Goal: Task Accomplishment & Management: Complete application form

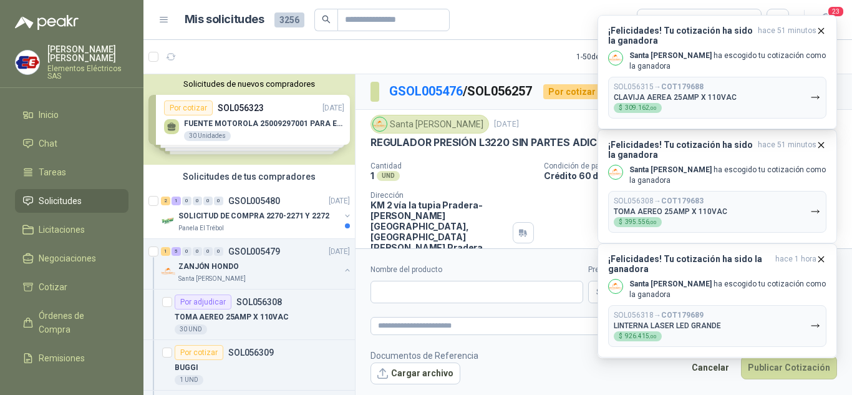
scroll to position [3366, 0]
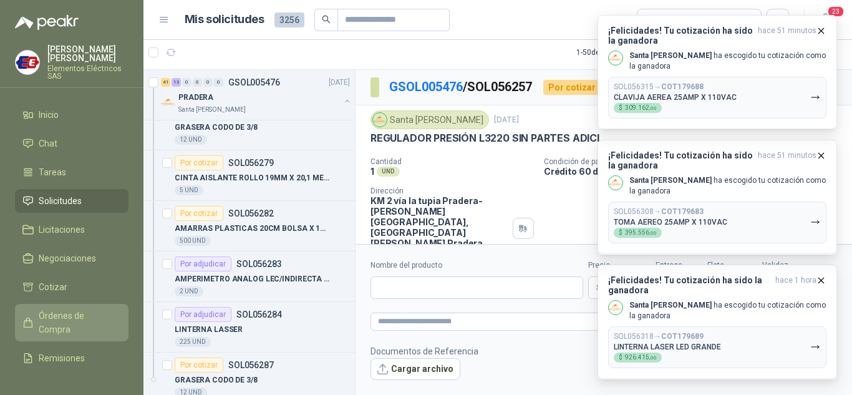
click at [56, 324] on span "Órdenes de Compra" at bounding box center [78, 322] width 78 height 27
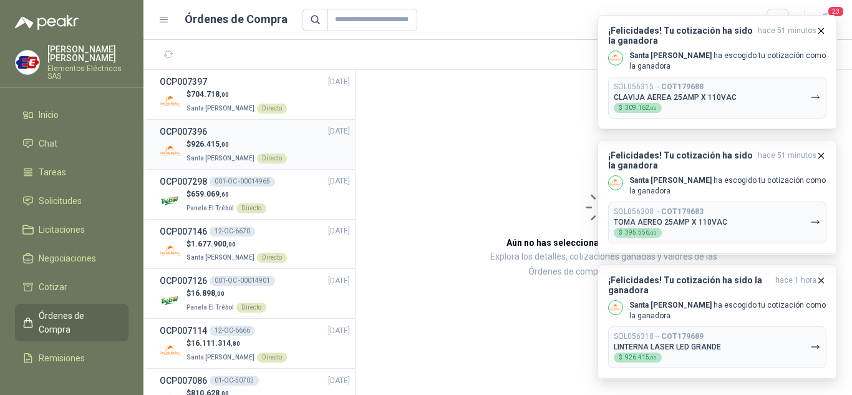
click at [208, 144] on span "926.415 ,00" at bounding box center [210, 144] width 38 height 9
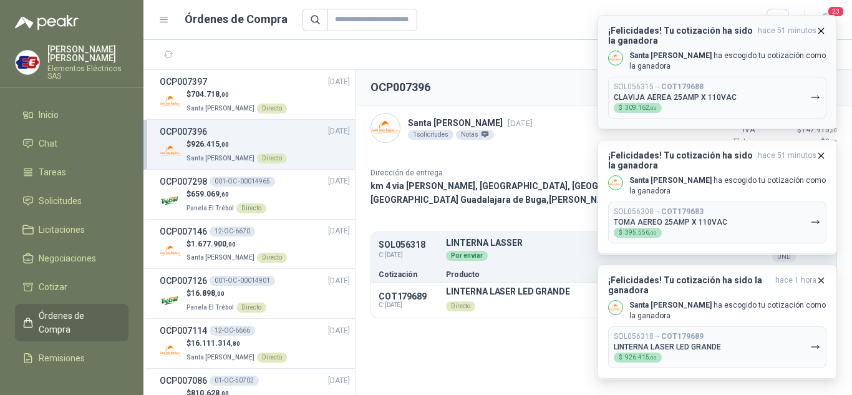
click at [818, 28] on icon "button" at bounding box center [820, 31] width 11 height 11
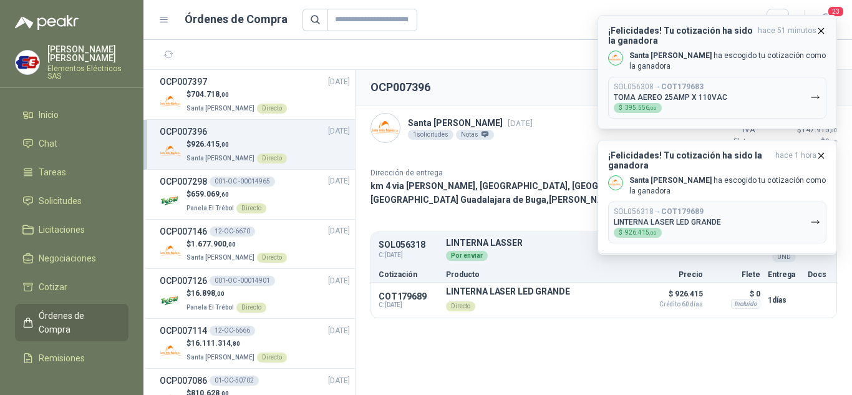
click at [817, 31] on icon "button" at bounding box center [820, 31] width 11 height 11
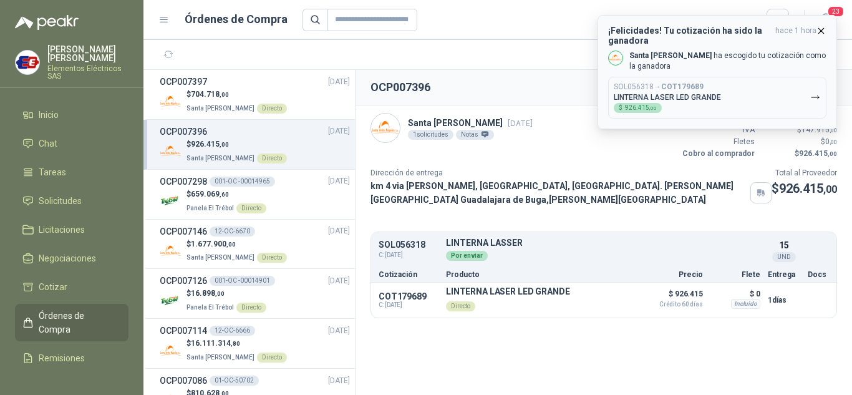
click at [818, 29] on icon "button" at bounding box center [820, 31] width 11 height 11
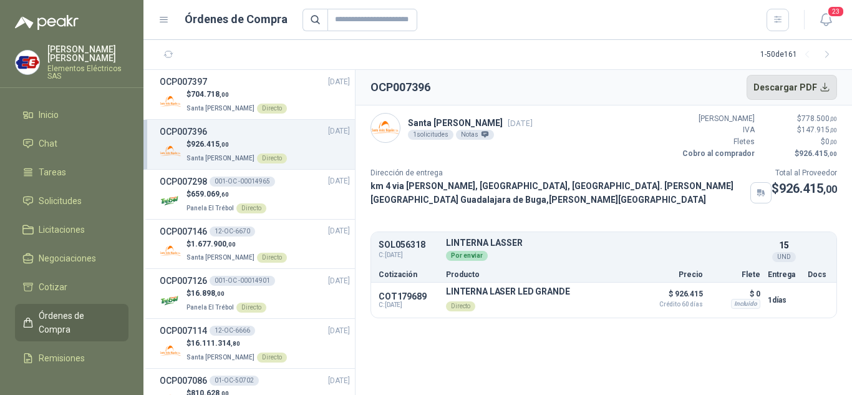
click at [790, 83] on button "Descargar PDF" at bounding box center [791, 87] width 91 height 25
click at [191, 95] on p "$ 704.718 ,00" at bounding box center [236, 95] width 100 height 12
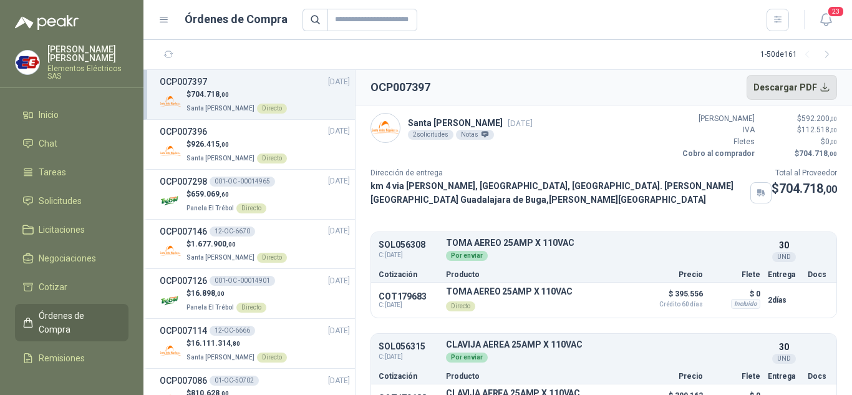
click at [783, 88] on button "Descargar PDF" at bounding box center [791, 87] width 91 height 25
click at [193, 93] on span "704.718 ,00" at bounding box center [210, 94] width 38 height 9
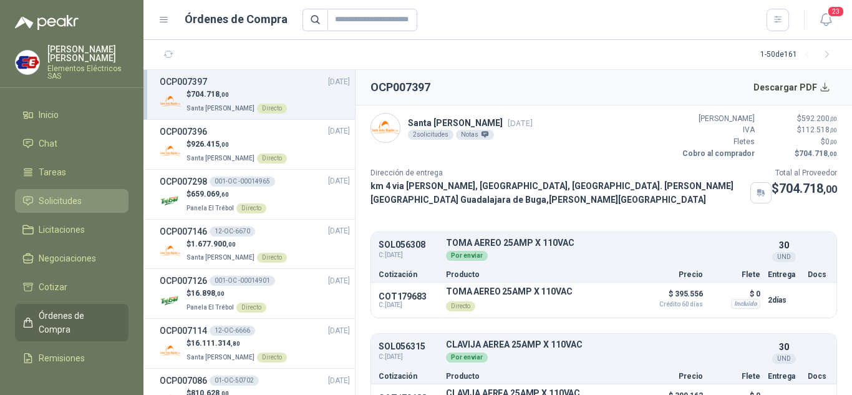
click at [61, 196] on span "Solicitudes" at bounding box center [60, 201] width 43 height 14
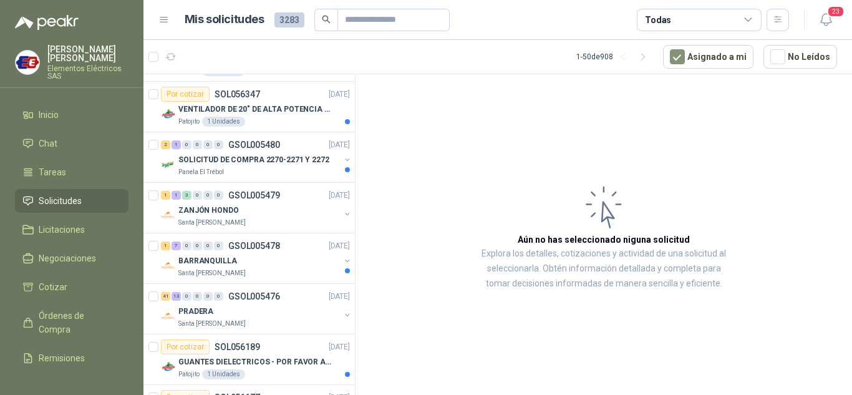
scroll to position [1434, 0]
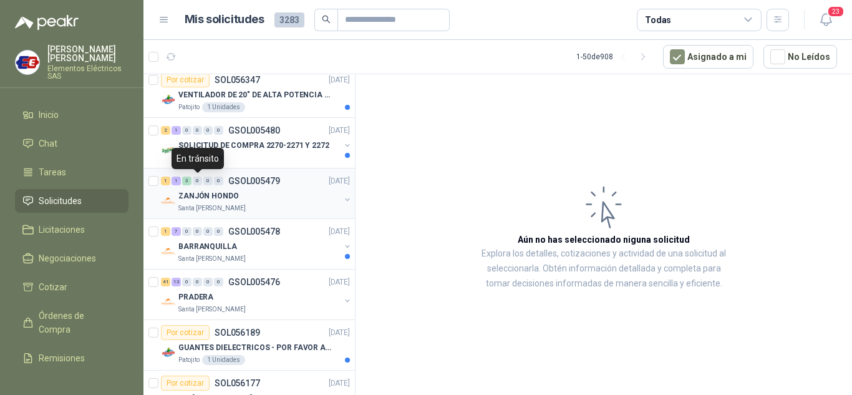
click at [201, 183] on div "0" at bounding box center [197, 180] width 9 height 9
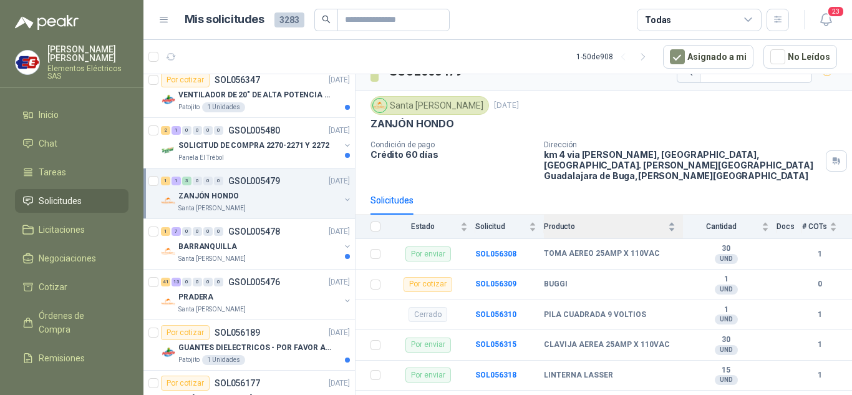
scroll to position [32, 0]
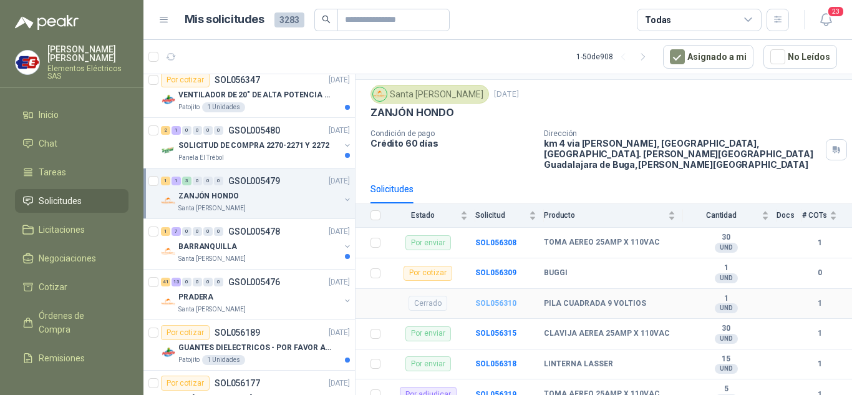
click at [492, 299] on b "SOL056310" at bounding box center [495, 303] width 41 height 9
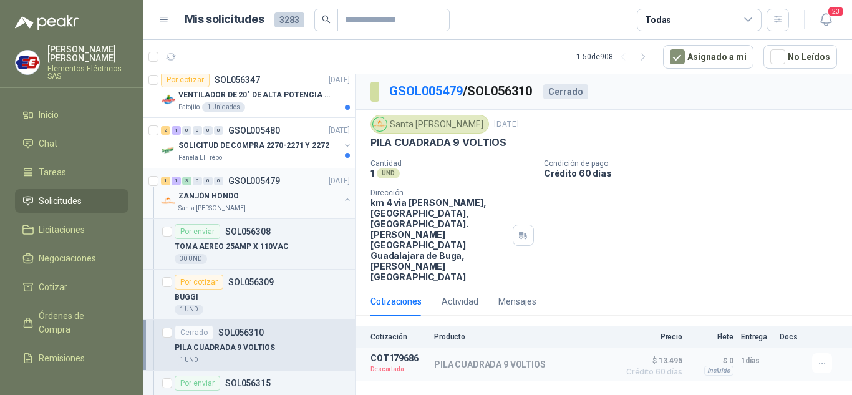
click at [202, 191] on p "ZANJÓN HONDO" at bounding box center [208, 196] width 60 height 12
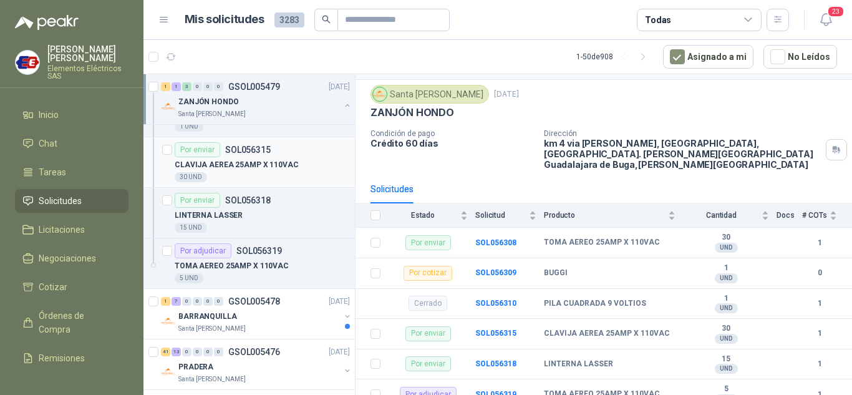
scroll to position [1683, 0]
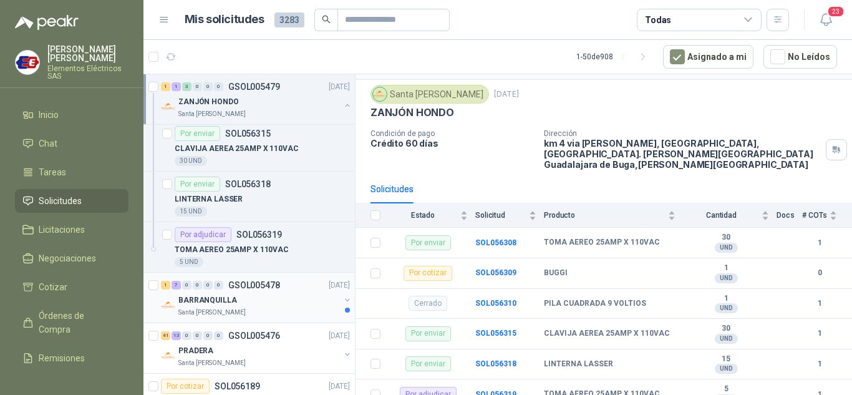
click at [206, 291] on div "1 7 0 0 0 0 GSOL005478 [DATE]" at bounding box center [256, 284] width 191 height 15
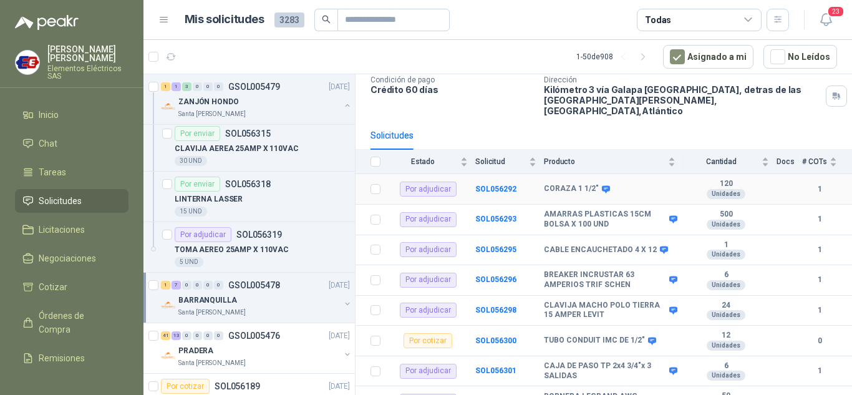
scroll to position [93, 0]
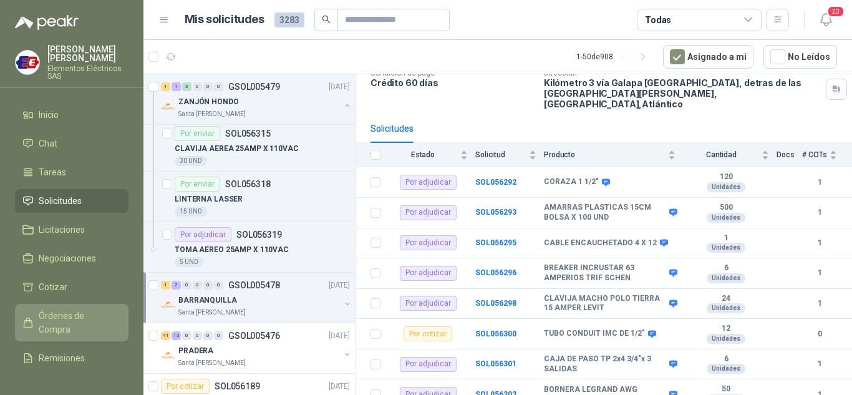
click at [48, 316] on span "Órdenes de Compra" at bounding box center [78, 322] width 78 height 27
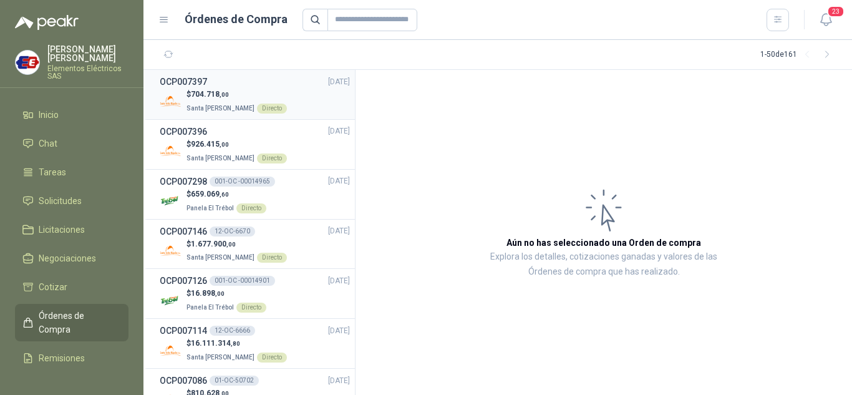
click at [213, 97] on span "704.718 ,00" at bounding box center [210, 94] width 38 height 9
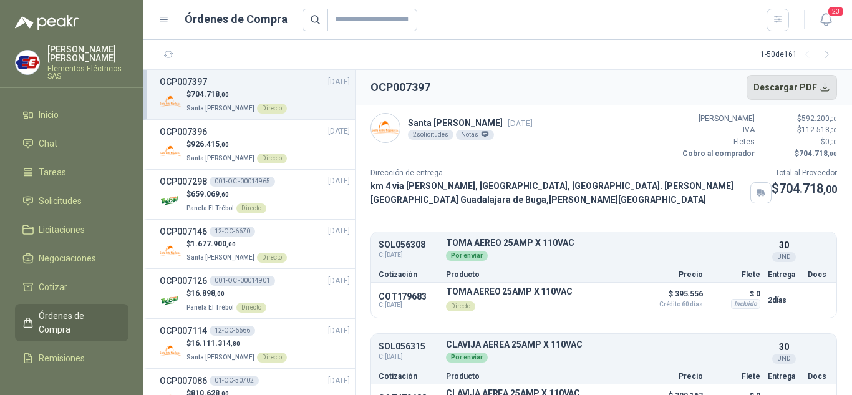
click at [804, 83] on button "Descargar PDF" at bounding box center [791, 87] width 91 height 25
click at [216, 149] on p "$ 926.415 ,00" at bounding box center [236, 144] width 100 height 12
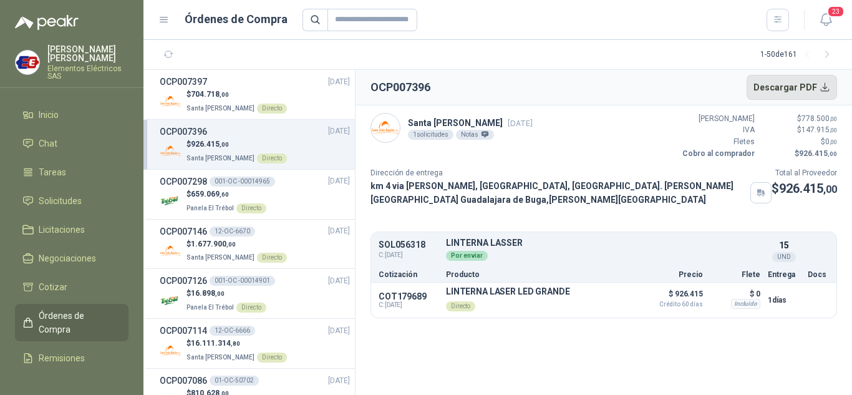
click at [801, 83] on button "Descargar PDF" at bounding box center [791, 87] width 91 height 25
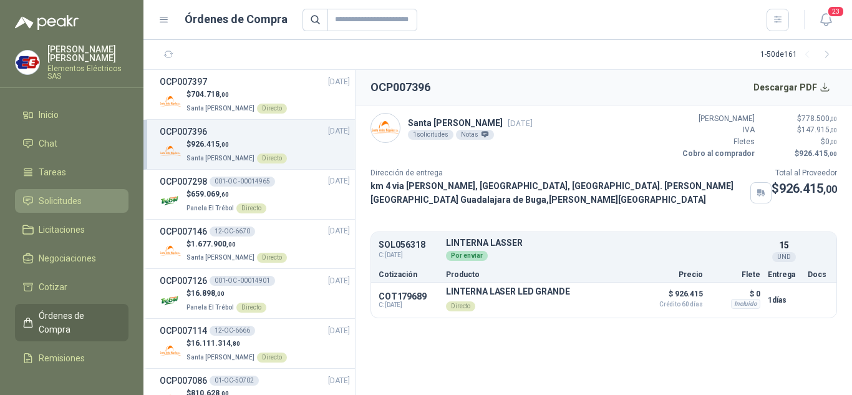
click at [57, 200] on span "Solicitudes" at bounding box center [60, 201] width 43 height 14
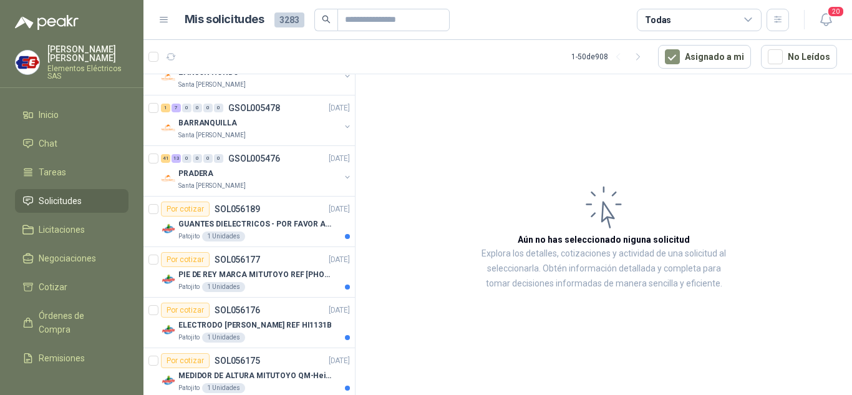
scroll to position [1558, 0]
click at [190, 158] on div "0" at bounding box center [186, 157] width 9 height 9
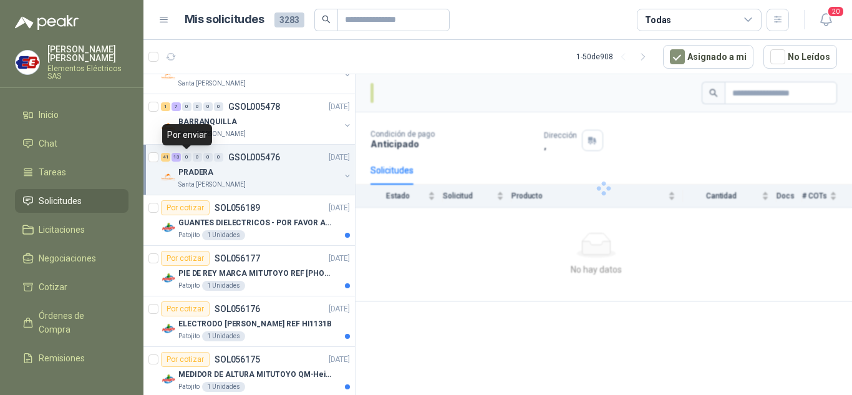
click at [190, 158] on div "0" at bounding box center [186, 157] width 9 height 9
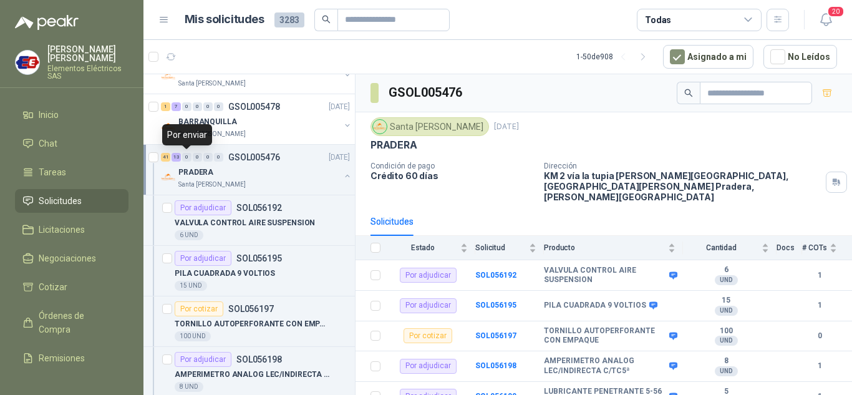
click at [190, 158] on div "41 13 0 0 0 0 GSOL005476 16/09/25" at bounding box center [256, 157] width 191 height 15
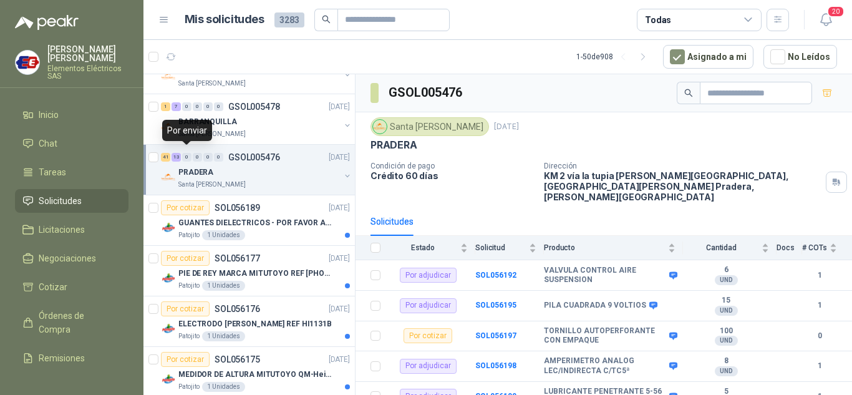
scroll to position [4, 0]
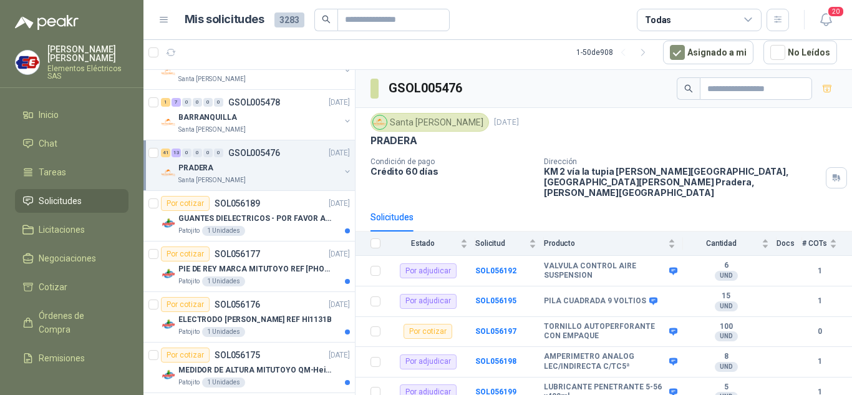
click at [181, 157] on div "41 13 0 0 0 0 GSOL005476 16/09/25" at bounding box center [256, 152] width 191 height 15
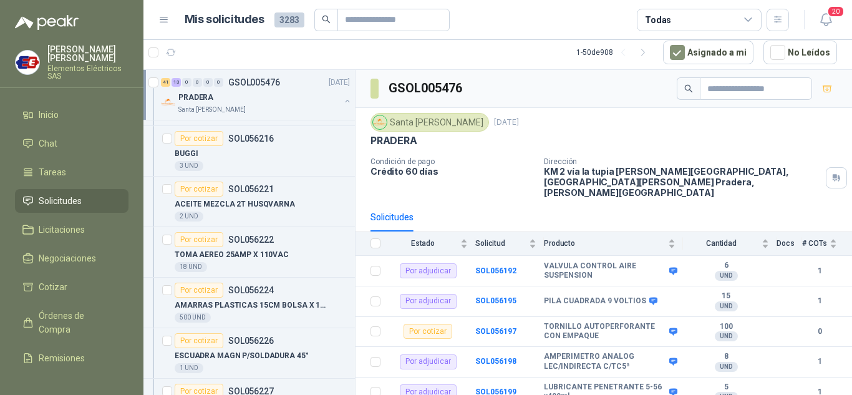
scroll to position [2493, 0]
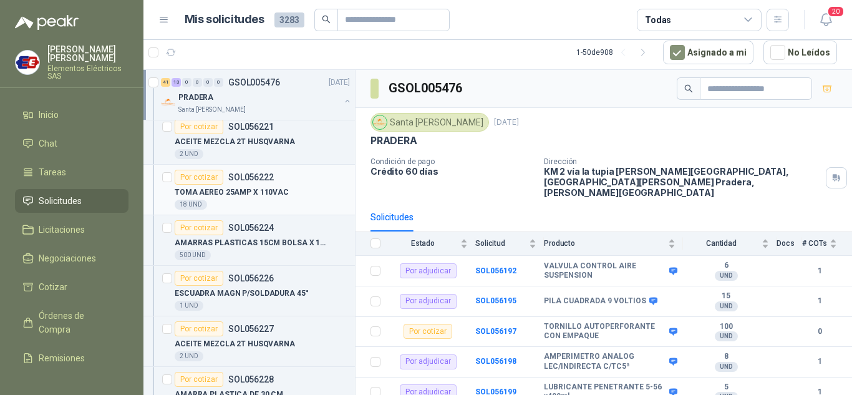
click at [196, 177] on div "Por cotizar" at bounding box center [199, 177] width 49 height 15
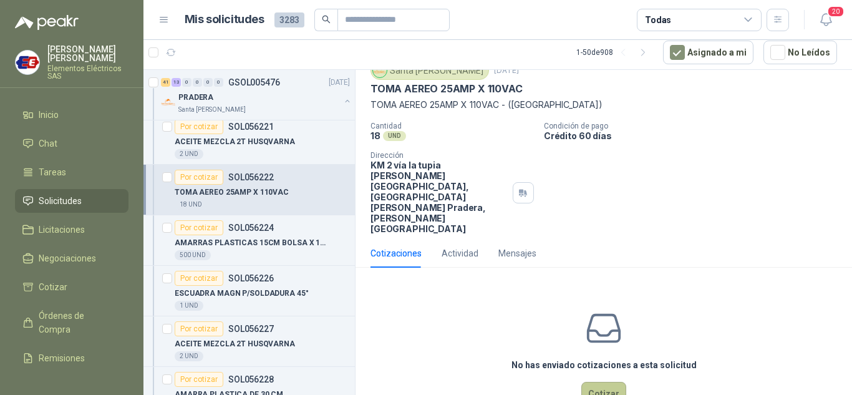
click at [593, 381] on button "Cotizar" at bounding box center [603, 393] width 45 height 24
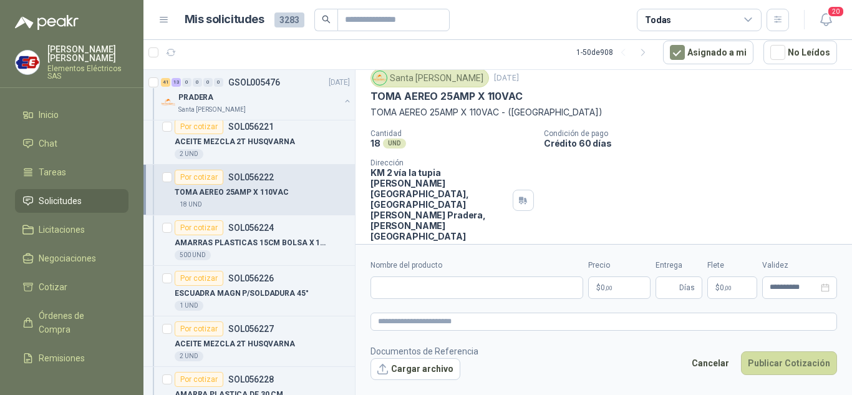
scroll to position [41, 0]
click at [392, 288] on input "Nombre del producto" at bounding box center [476, 287] width 213 height 22
click at [425, 283] on input "**********" at bounding box center [476, 287] width 213 height 22
type input "**********"
click at [615, 284] on p "$ 0 ,00" at bounding box center [619, 287] width 62 height 22
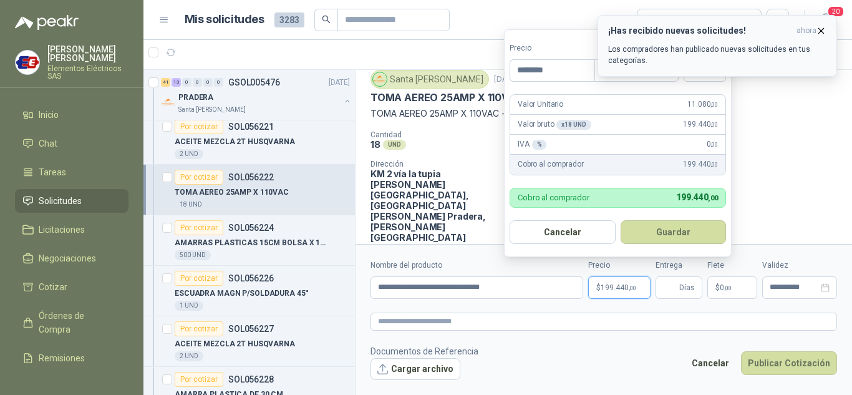
type input "********"
click at [818, 28] on icon "button" at bounding box center [820, 31] width 11 height 11
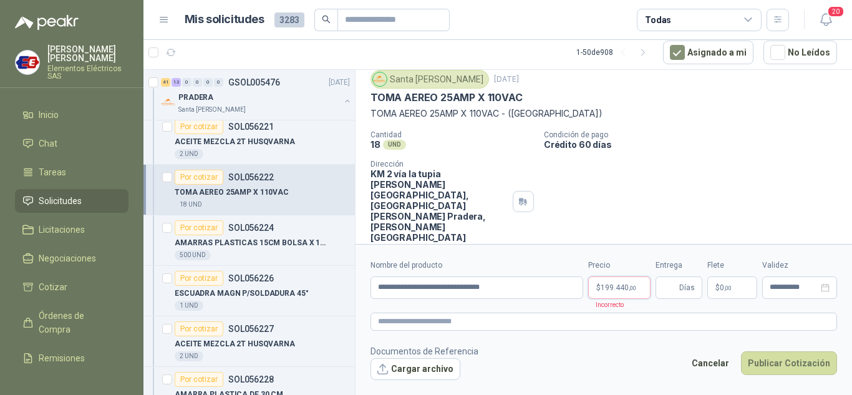
click at [621, 282] on p "$ 199.440 ,00" at bounding box center [619, 287] width 62 height 22
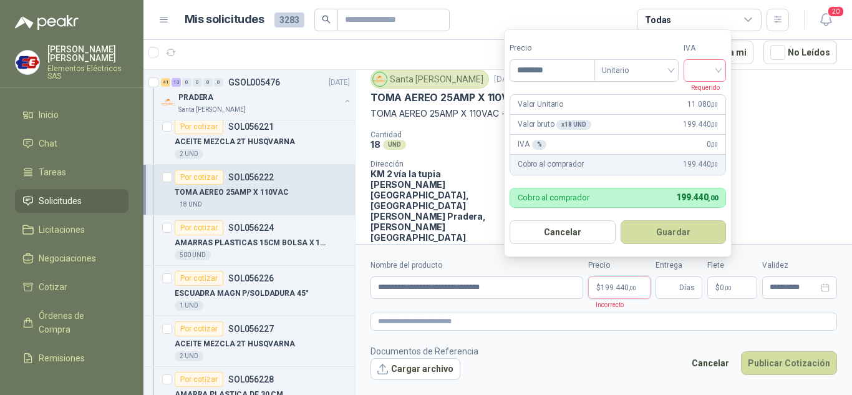
click at [718, 67] on input "search" at bounding box center [704, 69] width 27 height 19
drag, startPoint x: 703, startPoint y: 98, endPoint x: 684, endPoint y: 223, distance: 126.7
click at [699, 109] on div "19% 5% 0%" at bounding box center [707, 116] width 38 height 60
click at [675, 291] on input "Entrega" at bounding box center [670, 287] width 14 height 21
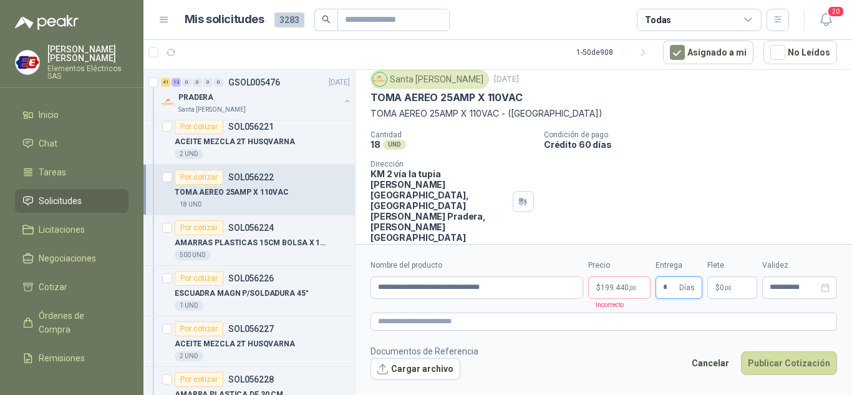
type input "*"
drag, startPoint x: 716, startPoint y: 171, endPoint x: 716, endPoint y: 261, distance: 89.1
click at [716, 185] on div "Cantidad 18 UND  Condición de pago Crédito 60 días Dirección KM 2 vía la tupia…" at bounding box center [603, 186] width 466 height 112
click at [713, 290] on p "$ 0 ,00" at bounding box center [732, 287] width 50 height 22
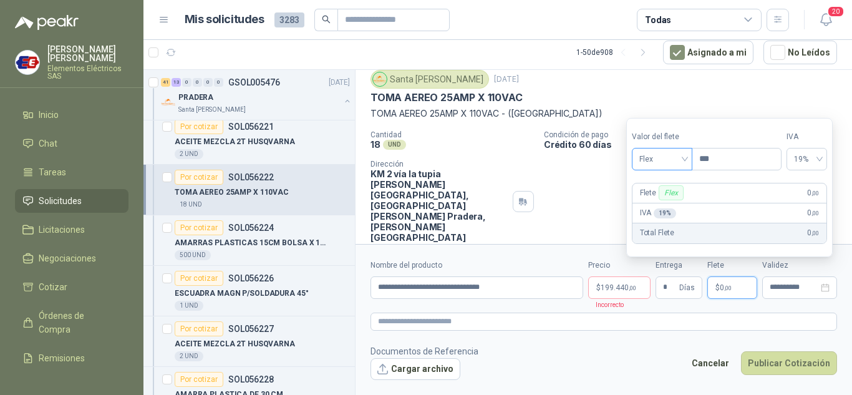
click at [681, 159] on span "Flex" at bounding box center [662, 159] width 46 height 19
click at [661, 206] on div "Incluido" at bounding box center [662, 205] width 43 height 14
click at [777, 362] on button "Publicar Cotización" at bounding box center [789, 363] width 96 height 24
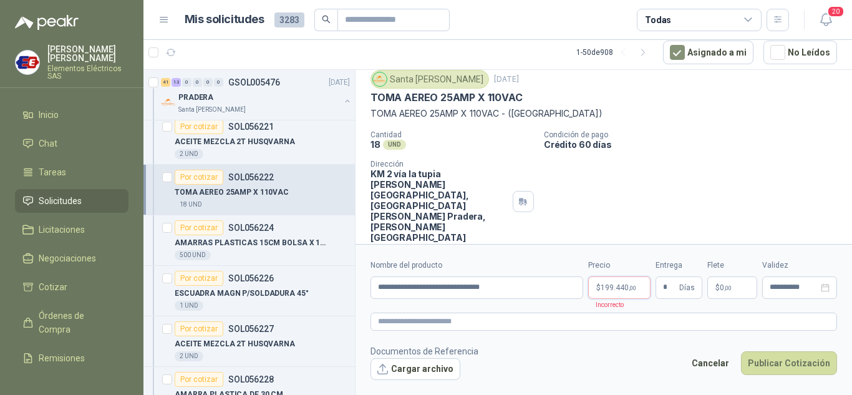
drag, startPoint x: 626, startPoint y: 284, endPoint x: 643, endPoint y: 271, distance: 20.8
click at [629, 284] on span "199.440 ,00" at bounding box center [618, 287] width 36 height 7
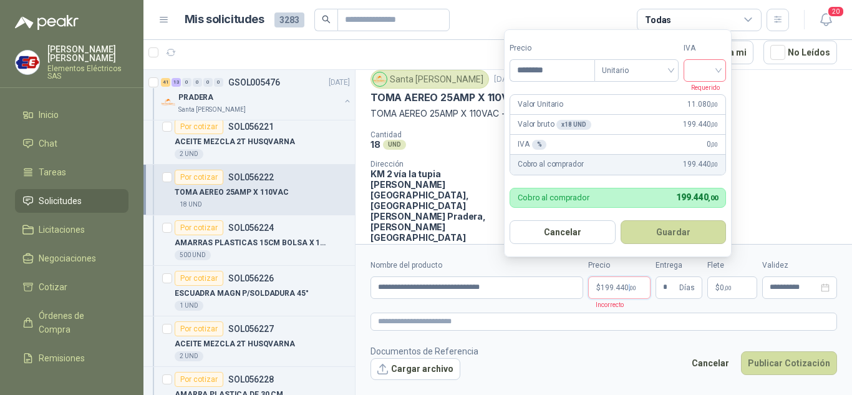
click at [722, 74] on div at bounding box center [704, 70] width 42 height 22
drag, startPoint x: 701, startPoint y: 96, endPoint x: 737, endPoint y: 231, distance: 139.6
click at [700, 96] on div "19%" at bounding box center [707, 96] width 23 height 14
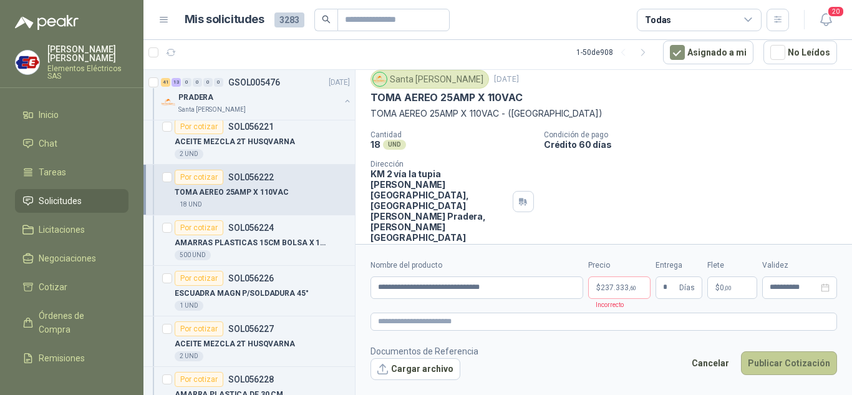
click at [769, 364] on button "Publicar Cotización" at bounding box center [789, 363] width 96 height 24
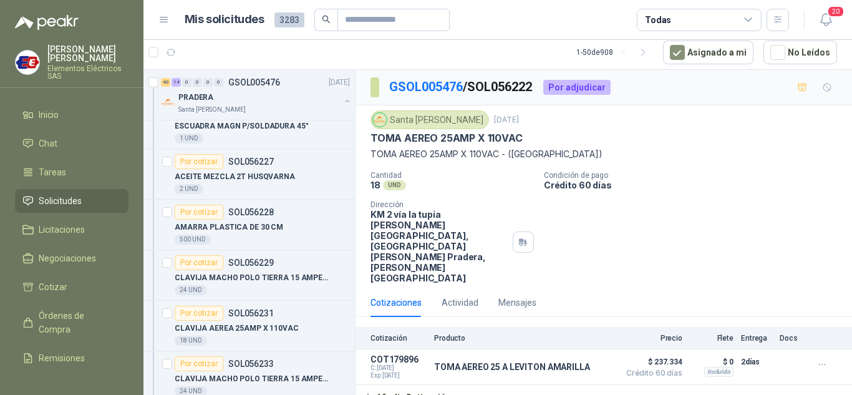
scroll to position [2680, 0]
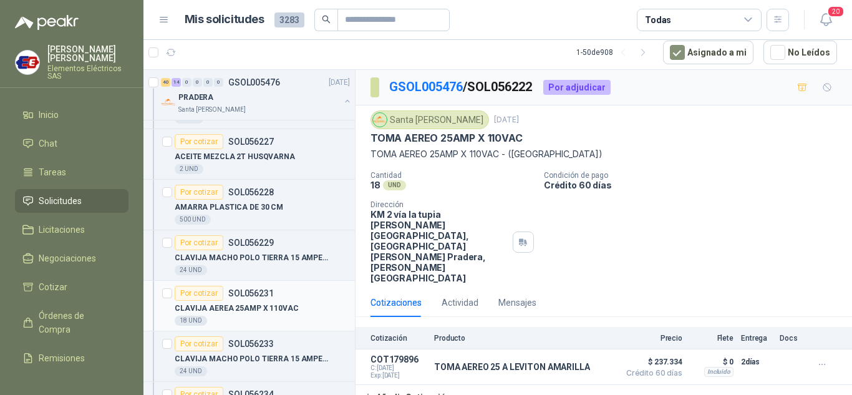
click at [191, 294] on div "Por cotizar" at bounding box center [199, 293] width 49 height 15
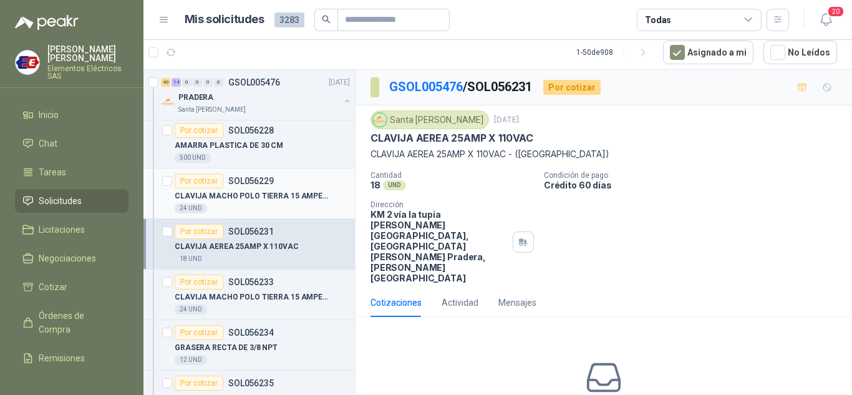
scroll to position [2743, 0]
click at [204, 180] on div "Por cotizar" at bounding box center [199, 180] width 49 height 15
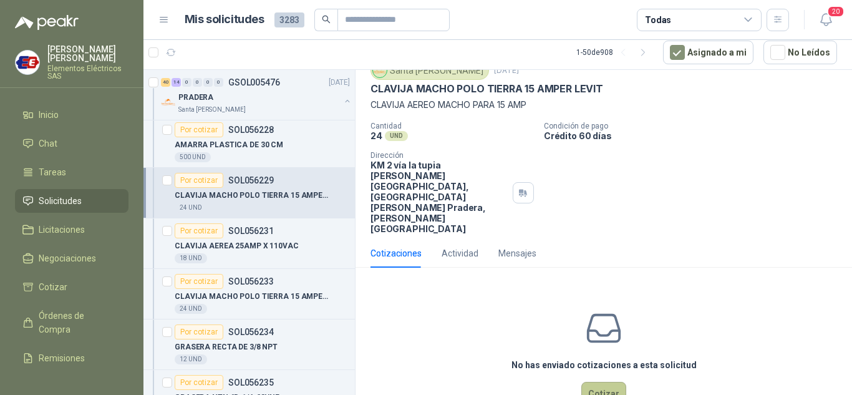
click at [602, 381] on button "Cotizar" at bounding box center [603, 393] width 45 height 24
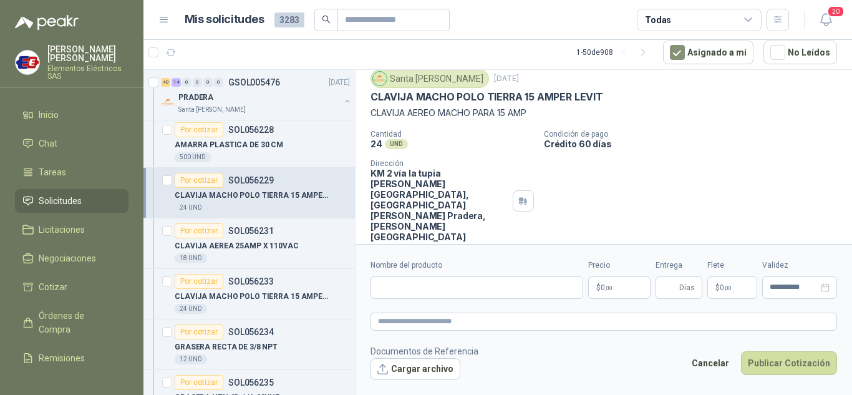
scroll to position [41, 0]
click at [393, 282] on input "Nombre del producto" at bounding box center [476, 287] width 213 height 22
type input "**********"
click at [608, 289] on span ",00" at bounding box center [608, 287] width 7 height 7
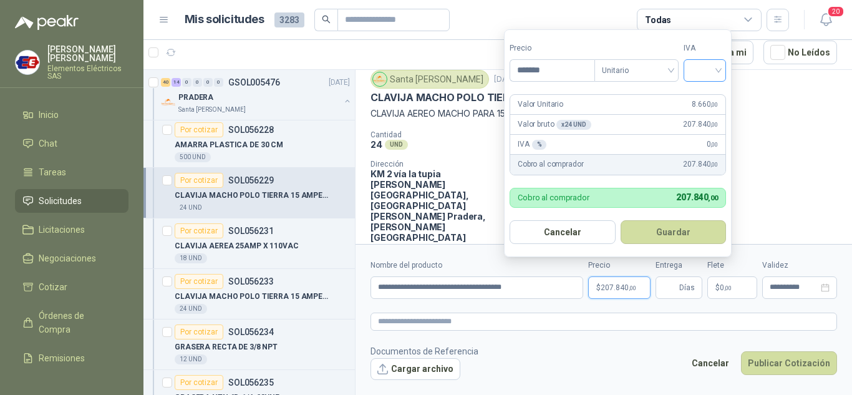
type input "*******"
click at [718, 66] on input "search" at bounding box center [704, 69] width 27 height 19
drag, startPoint x: 699, startPoint y: 91, endPoint x: 688, endPoint y: 251, distance: 160.6
click at [699, 96] on div "19%" at bounding box center [707, 96] width 23 height 14
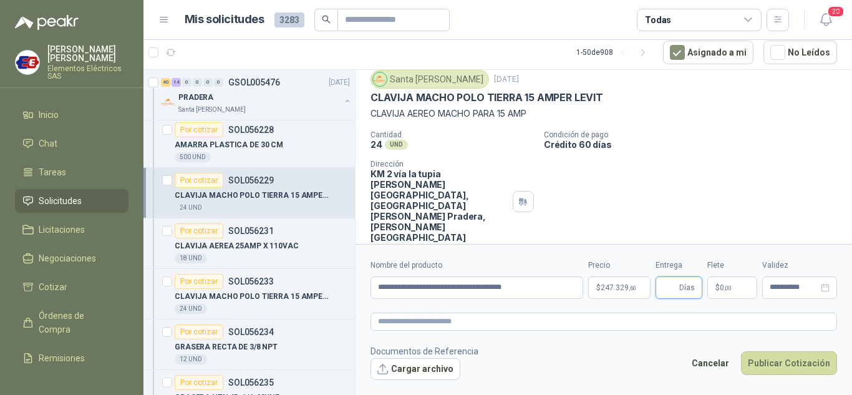
click at [676, 284] on input "Entrega" at bounding box center [670, 287] width 14 height 21
type input "*"
drag, startPoint x: 675, startPoint y: 147, endPoint x: 676, endPoint y: 251, distance: 104.1
click at [675, 173] on div "Cantidad 24 UND  Condición de pago Crédito 60 días Dirección KM 2 vía la tupia…" at bounding box center [603, 186] width 466 height 112
click at [717, 287] on span "$" at bounding box center [717, 287] width 4 height 7
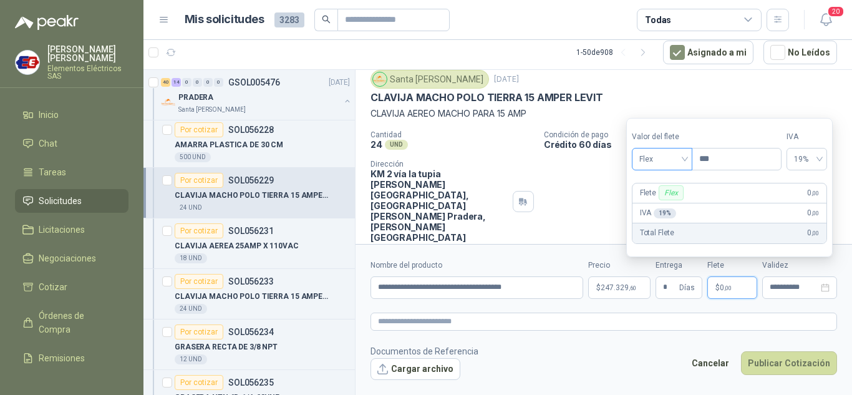
click at [688, 155] on div "Flex" at bounding box center [661, 159] width 60 height 22
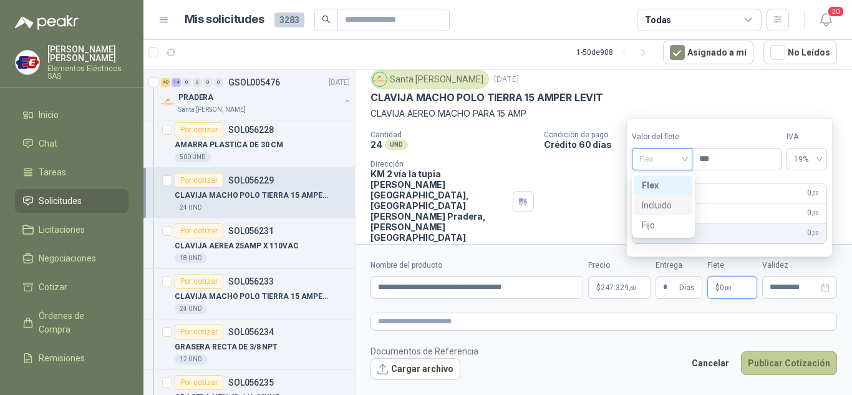
drag, startPoint x: 657, startPoint y: 203, endPoint x: 746, endPoint y: 360, distance: 180.6
click at [658, 204] on div "Incluido" at bounding box center [662, 205] width 43 height 14
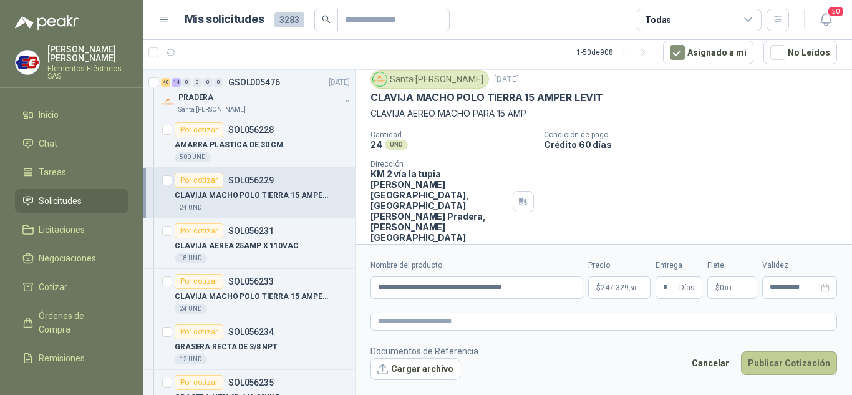
click at [790, 366] on button "Publicar Cotización" at bounding box center [789, 363] width 96 height 24
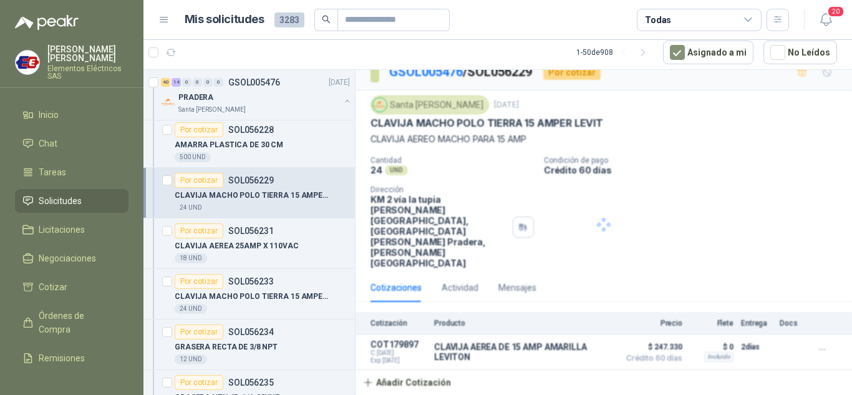
scroll to position [0, 0]
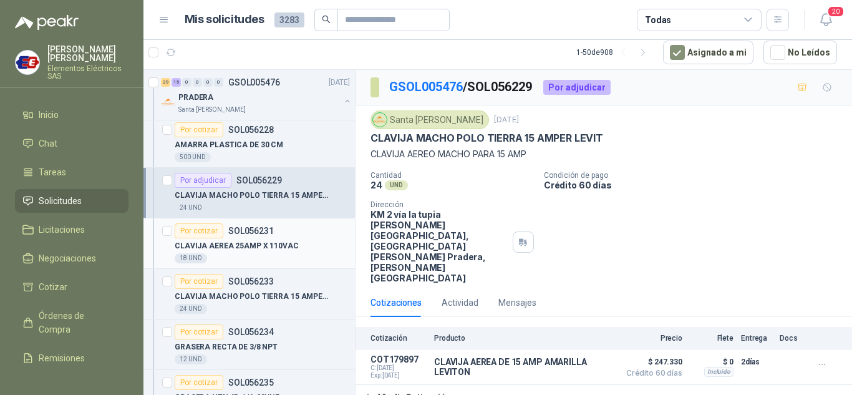
click at [199, 229] on div "Por cotizar" at bounding box center [199, 230] width 49 height 15
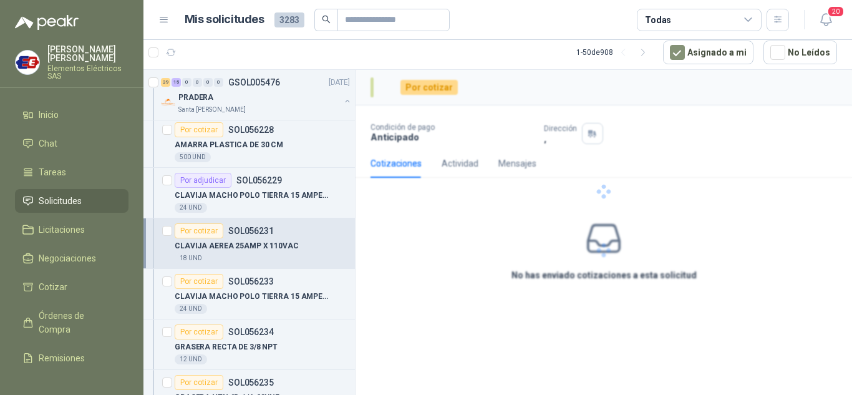
click at [199, 229] on div "Por cotizar" at bounding box center [199, 230] width 49 height 15
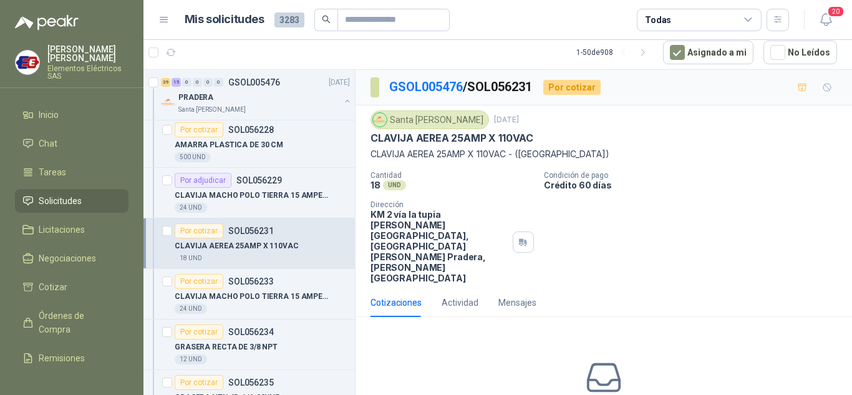
scroll to position [49, 0]
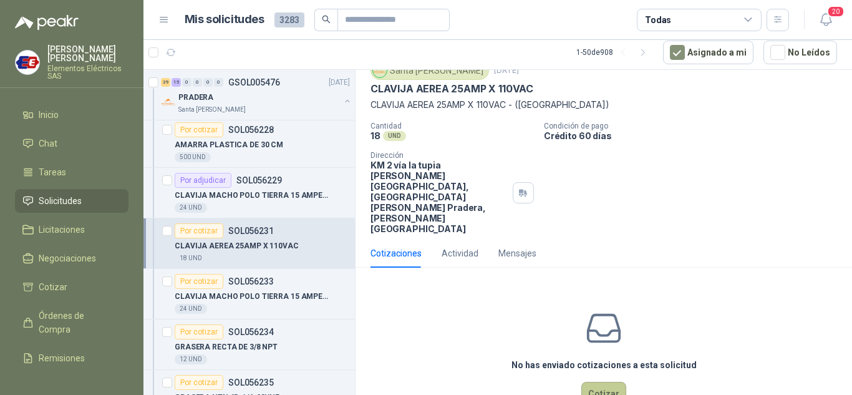
click at [591, 381] on button "Cotizar" at bounding box center [603, 393] width 45 height 24
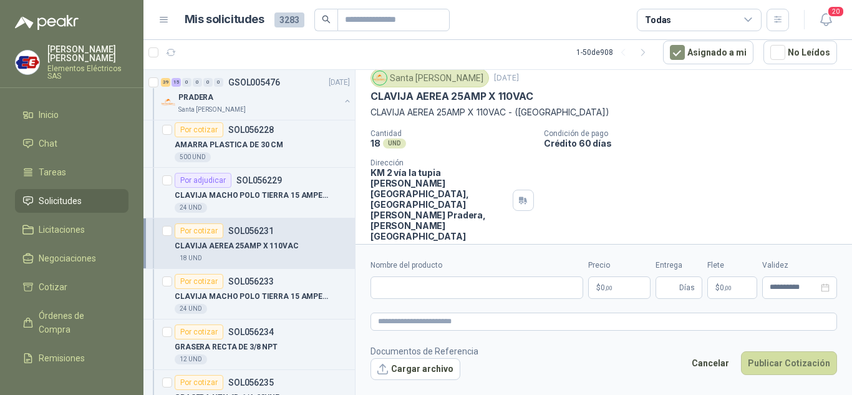
scroll to position [41, 0]
click at [391, 279] on input "Nombre del producto" at bounding box center [476, 287] width 213 height 22
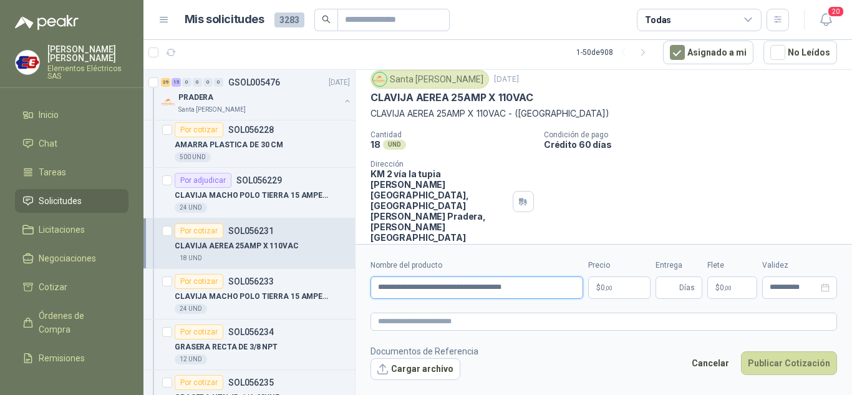
drag, startPoint x: 447, startPoint y: 284, endPoint x: 457, endPoint y: 282, distance: 10.1
click at [451, 284] on input "**********" at bounding box center [476, 287] width 213 height 22
type input "**********"
click at [602, 294] on p "$ 0 ,00" at bounding box center [619, 287] width 62 height 22
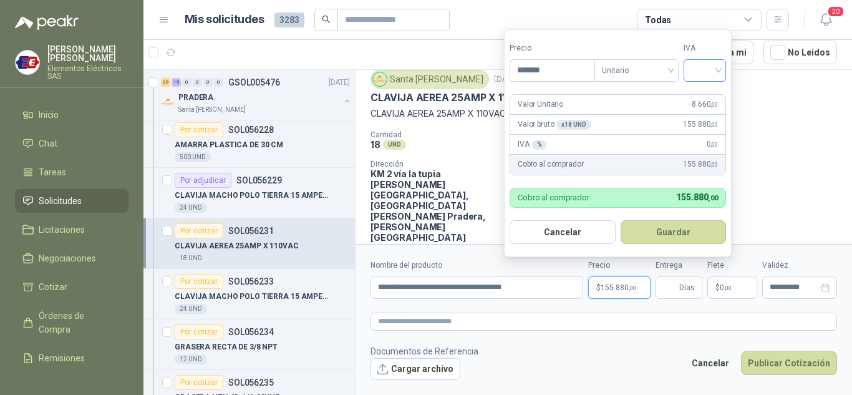
click at [721, 75] on div at bounding box center [704, 70] width 42 height 22
type input "*******"
drag, startPoint x: 707, startPoint y: 94, endPoint x: 684, endPoint y: 269, distance: 176.0
click at [706, 102] on div "19%" at bounding box center [707, 96] width 23 height 14
click at [676, 285] on input "Entrega" at bounding box center [670, 287] width 14 height 21
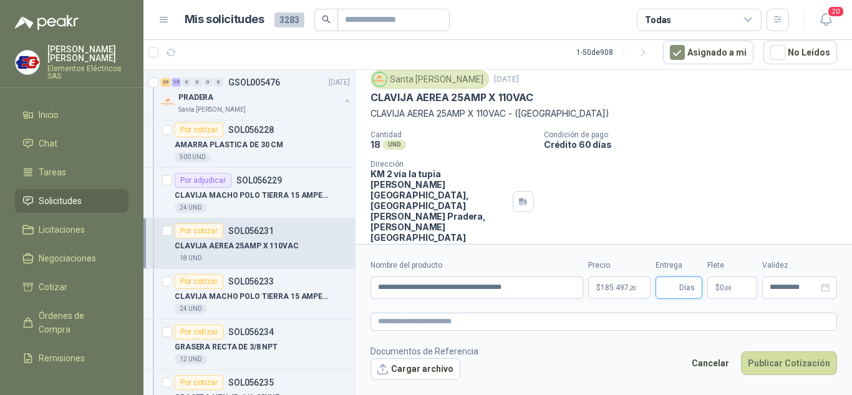
type input "*"
click at [730, 287] on span ",00" at bounding box center [727, 287] width 7 height 7
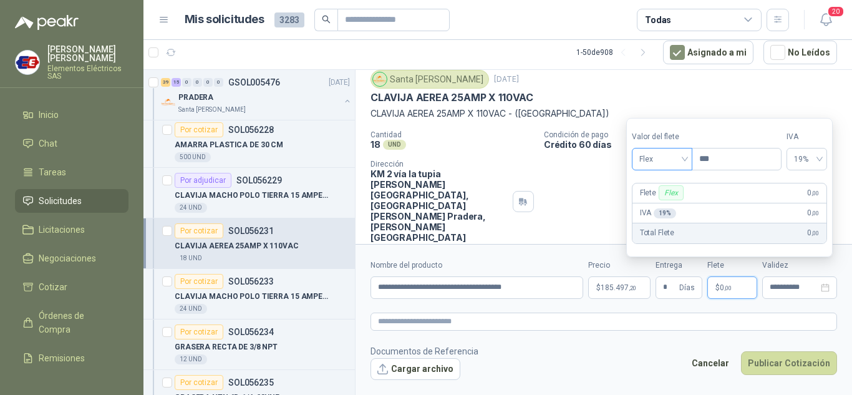
click at [684, 160] on span "Flex" at bounding box center [662, 159] width 46 height 19
drag, startPoint x: 666, startPoint y: 203, endPoint x: 669, endPoint y: 213, distance: 10.1
click at [666, 204] on div "Incluido" at bounding box center [662, 205] width 43 height 14
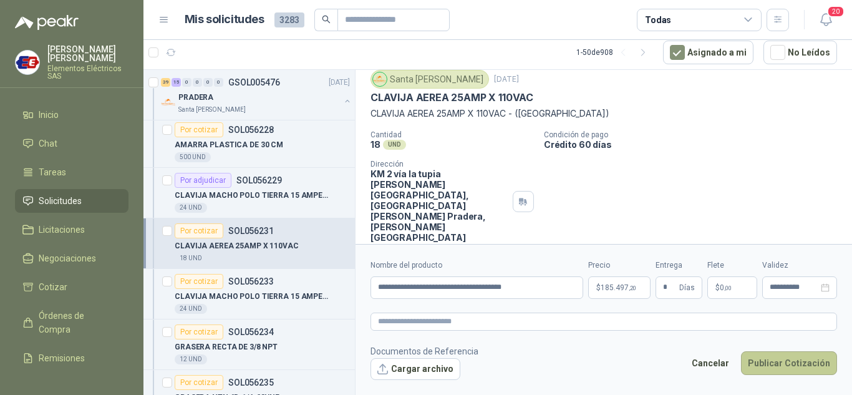
click at [773, 366] on button "Publicar Cotización" at bounding box center [789, 363] width 96 height 24
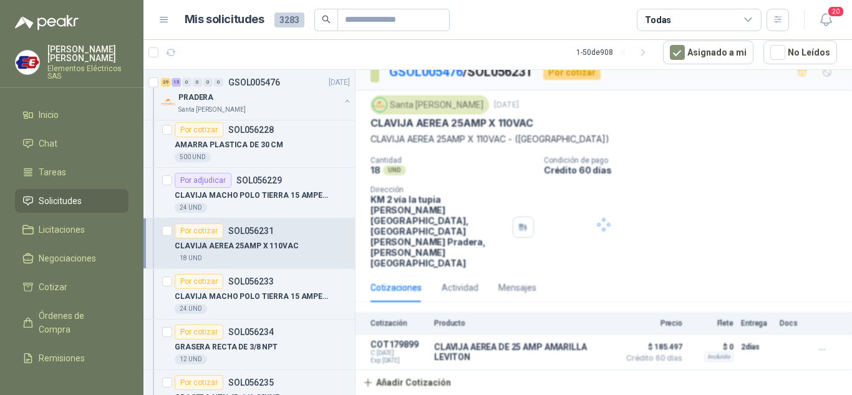
scroll to position [0, 0]
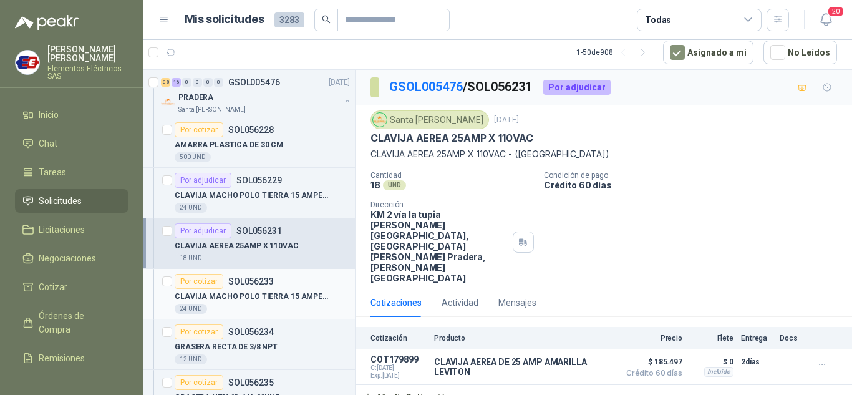
click at [196, 279] on div "Por cotizar" at bounding box center [199, 281] width 49 height 15
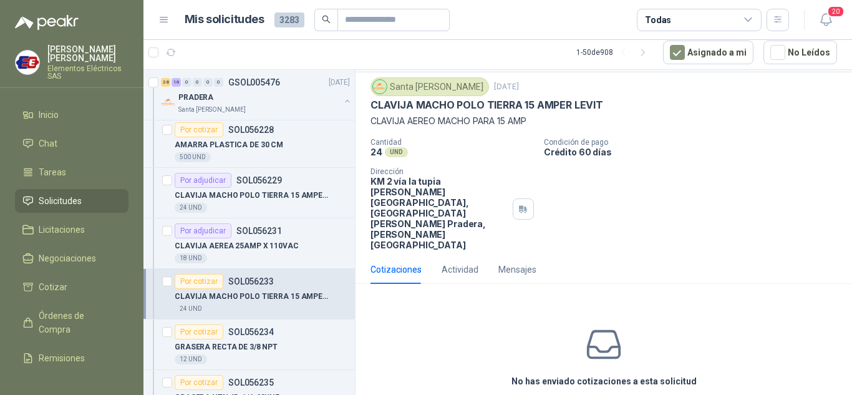
scroll to position [49, 0]
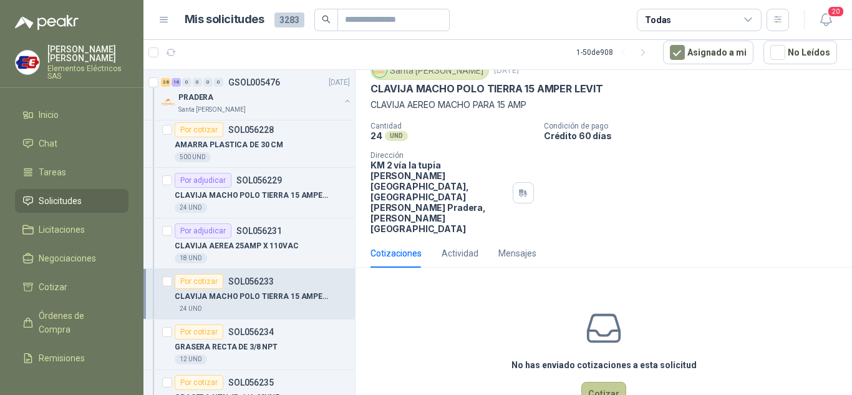
click at [598, 381] on button "Cotizar" at bounding box center [603, 393] width 45 height 24
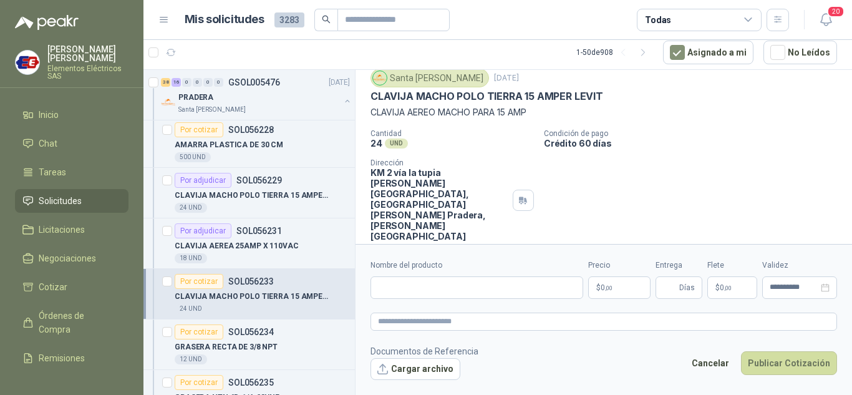
scroll to position [41, 0]
click at [409, 293] on input "Nombre del producto" at bounding box center [476, 287] width 213 height 22
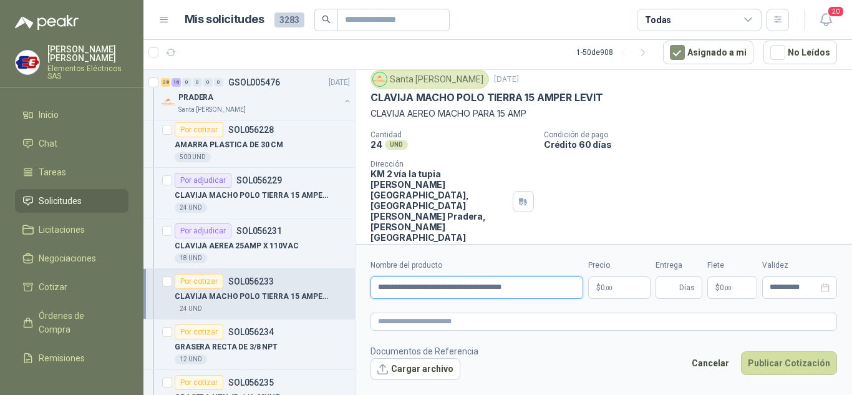
click at [446, 286] on input "**********" at bounding box center [476, 287] width 213 height 22
type input "**********"
click at [602, 283] on p "$ 0 ,00" at bounding box center [619, 287] width 62 height 22
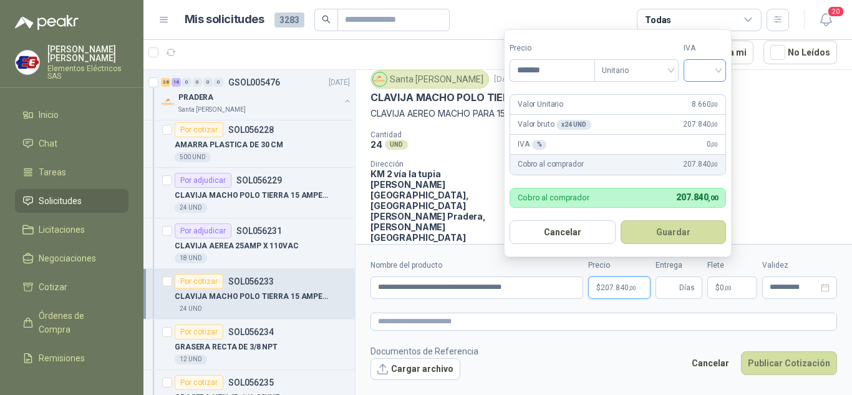
type input "*******"
click at [709, 64] on input "search" at bounding box center [704, 69] width 27 height 19
click at [709, 92] on div "19%" at bounding box center [707, 96] width 23 height 14
click at [674, 291] on input "Entrega" at bounding box center [670, 287] width 14 height 21
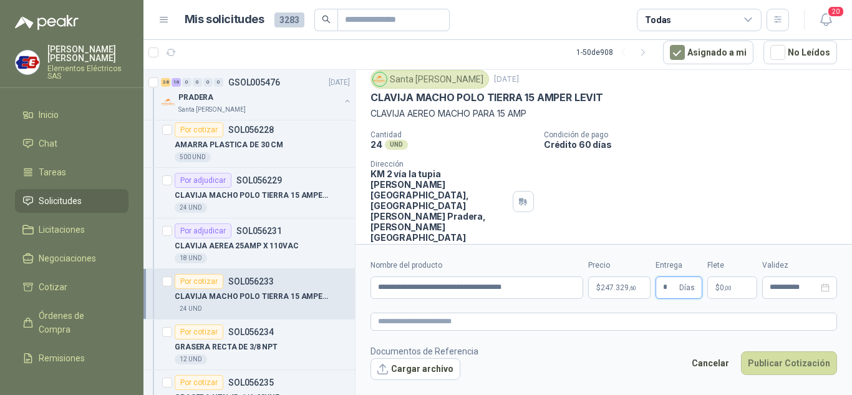
type input "*"
click at [772, 151] on div "Cantidad 24 UND  Condición de pago Crédito 60 días Dirección KM 2 vía la tupia…" at bounding box center [603, 186] width 466 height 112
click at [727, 288] on span ",00" at bounding box center [727, 287] width 7 height 7
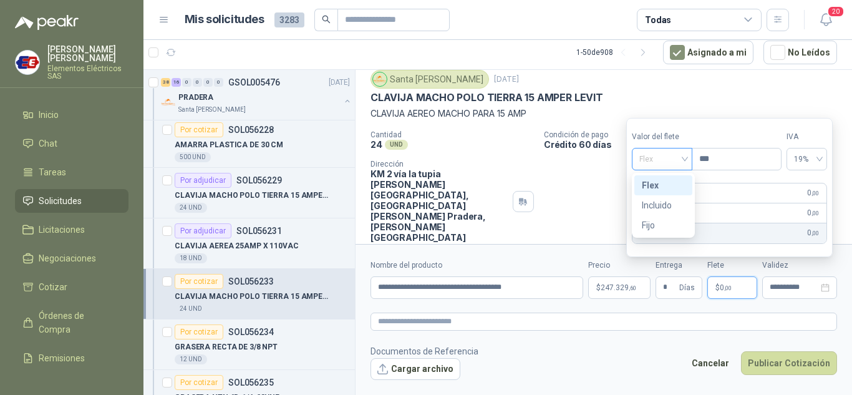
click at [684, 160] on span "Flex" at bounding box center [662, 159] width 46 height 19
click at [671, 201] on div "Incluido" at bounding box center [662, 205] width 43 height 14
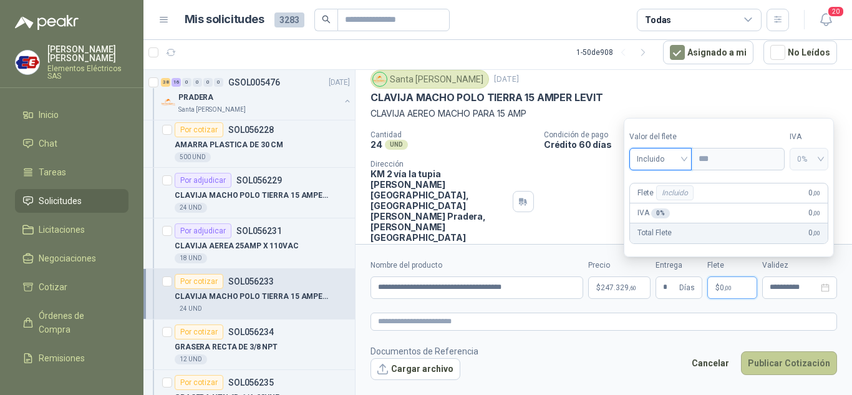
click at [775, 362] on button "Publicar Cotización" at bounding box center [789, 363] width 96 height 24
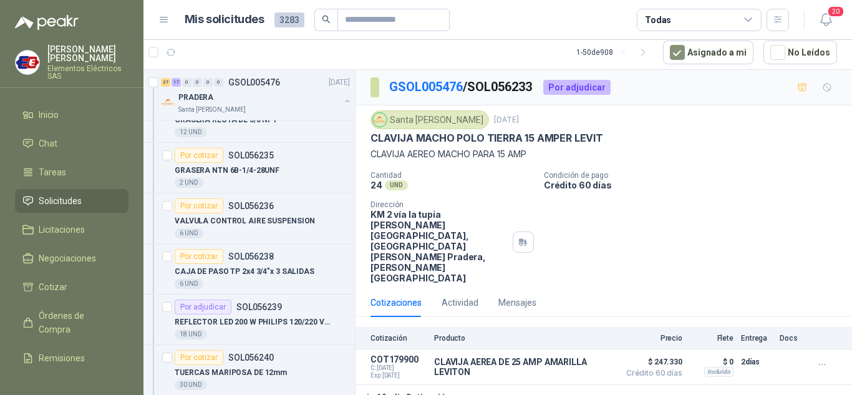
scroll to position [2992, 0]
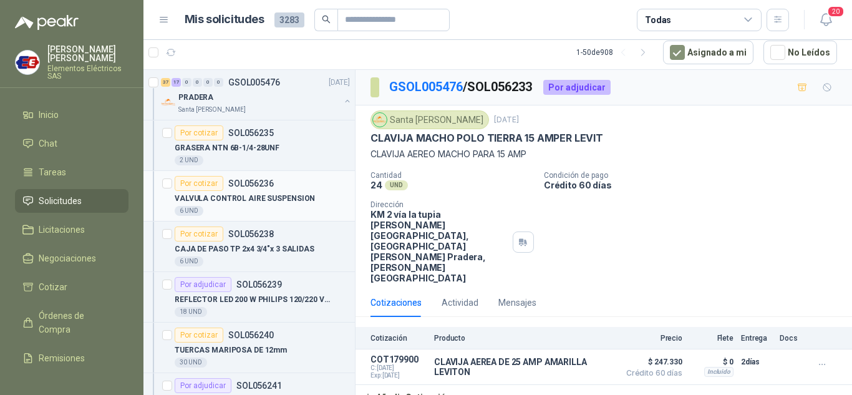
click at [216, 185] on div "Por cotizar" at bounding box center [199, 183] width 49 height 15
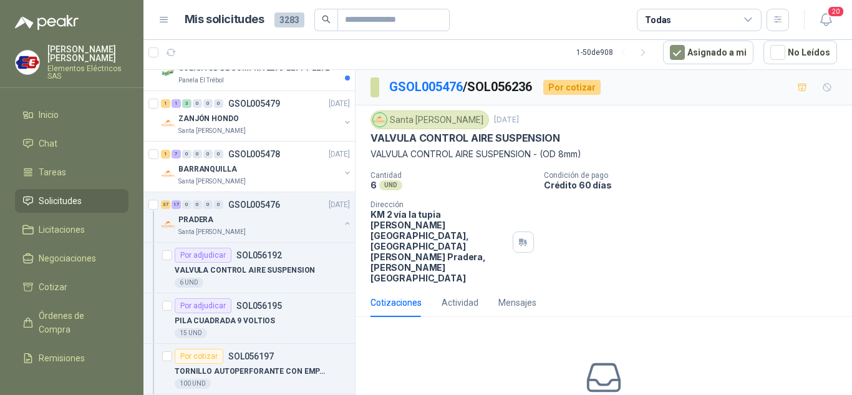
scroll to position [1496, 0]
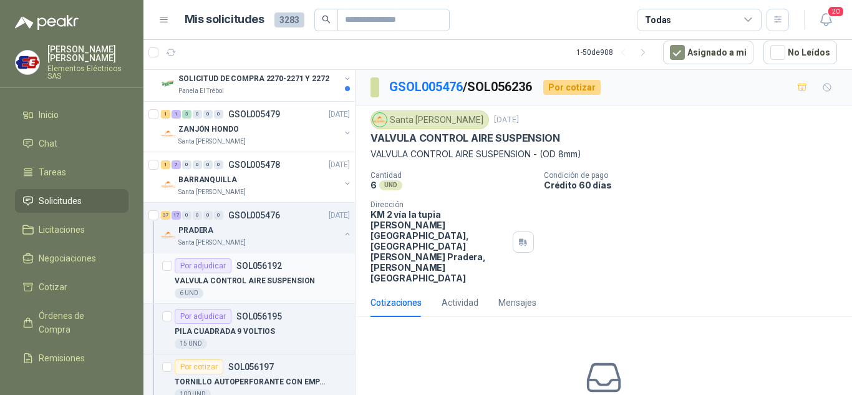
click at [199, 267] on div "Por adjudicar" at bounding box center [203, 265] width 57 height 15
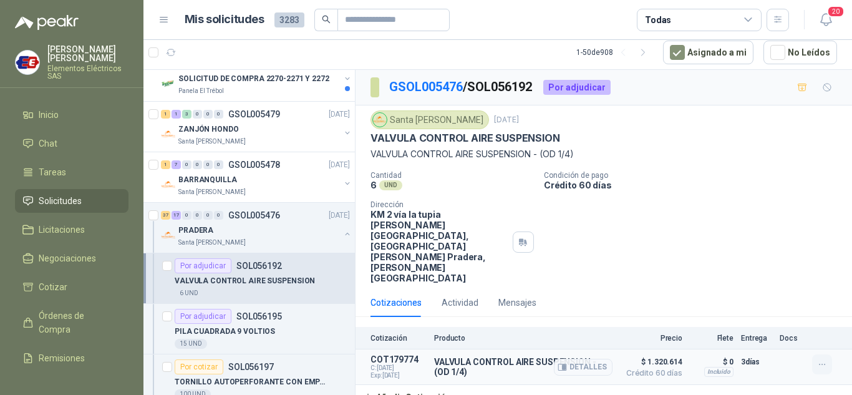
click at [821, 359] on icon "button" at bounding box center [822, 364] width 11 height 11
click at [770, 272] on button "Editar" at bounding box center [797, 272] width 100 height 20
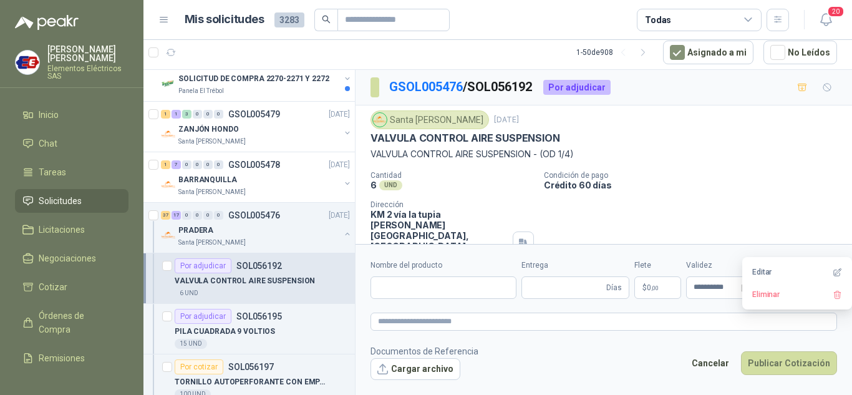
type input "**********"
type input "*"
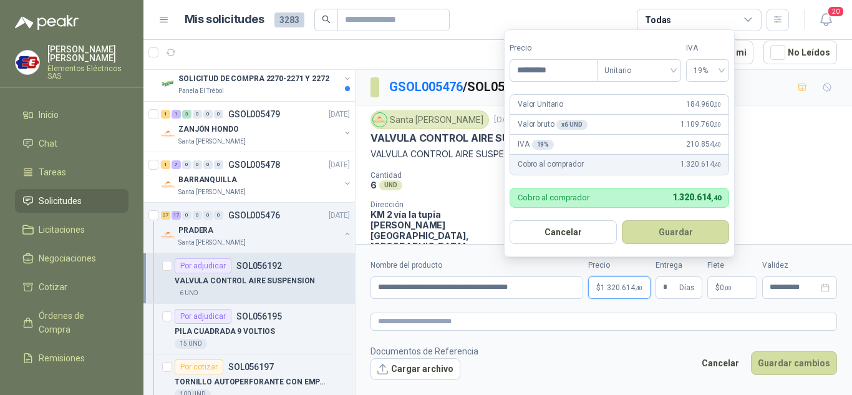
click at [596, 281] on p "$ 1.320.614 ,40" at bounding box center [619, 287] width 62 height 22
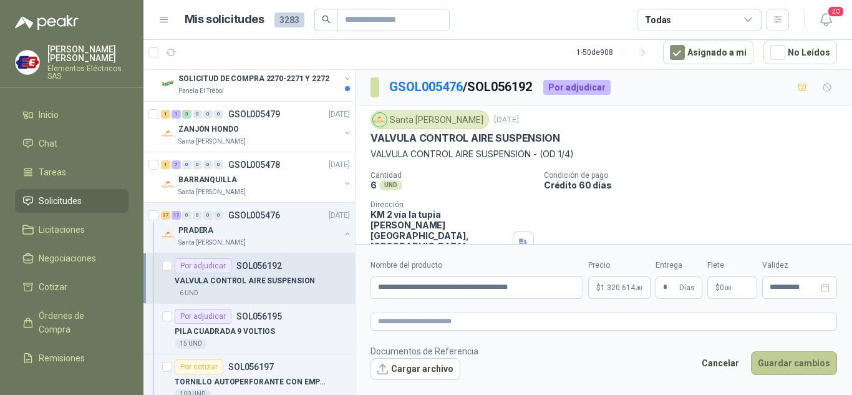
click at [791, 361] on button "Guardar cambios" at bounding box center [794, 363] width 86 height 24
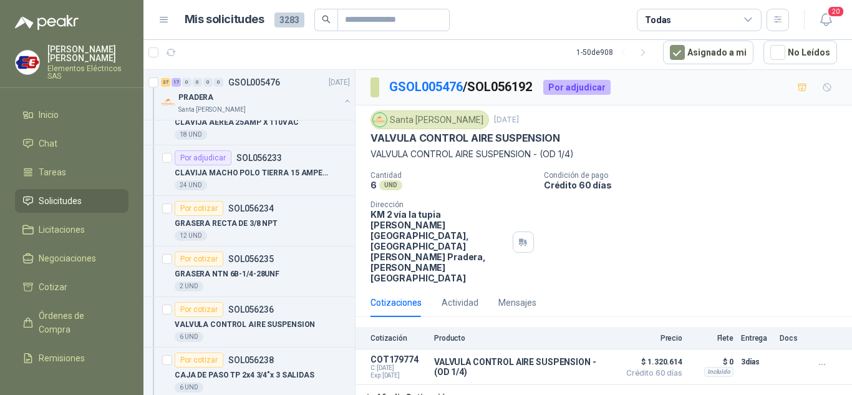
scroll to position [2867, 0]
click at [193, 305] on div "Por cotizar" at bounding box center [199, 307] width 49 height 15
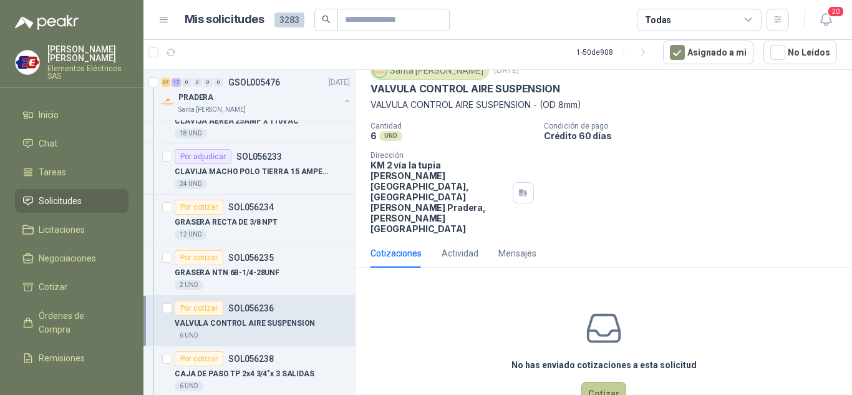
click at [602, 381] on button "Cotizar" at bounding box center [603, 393] width 45 height 24
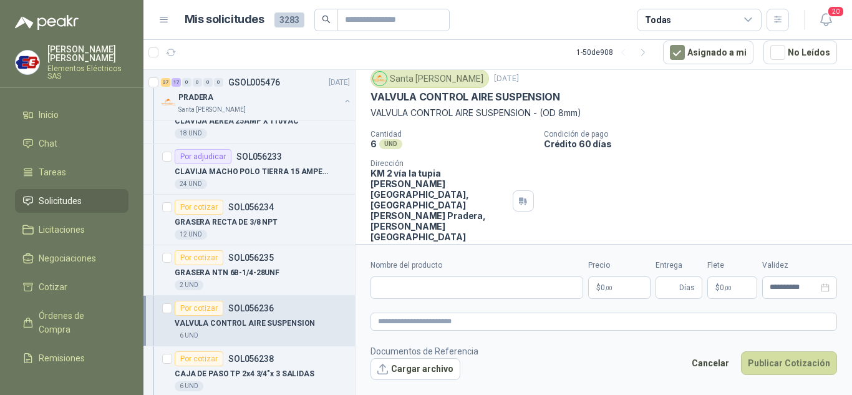
scroll to position [41, 0]
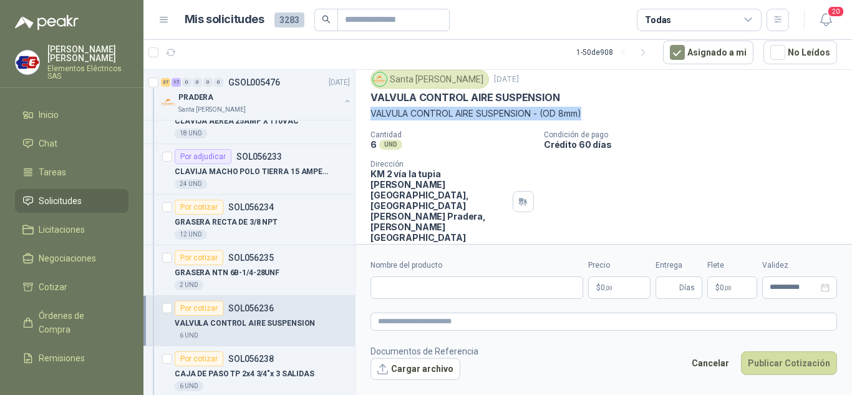
drag, startPoint x: 371, startPoint y: 114, endPoint x: 539, endPoint y: 115, distance: 168.3
click at [601, 115] on p "VALVULA CONTROL AIRE SUSPENSION - (OD 8mm)" at bounding box center [603, 114] width 466 height 14
copy p "VALVULA CONTROL AIRE SUSPENSION - (OD 8mm)"
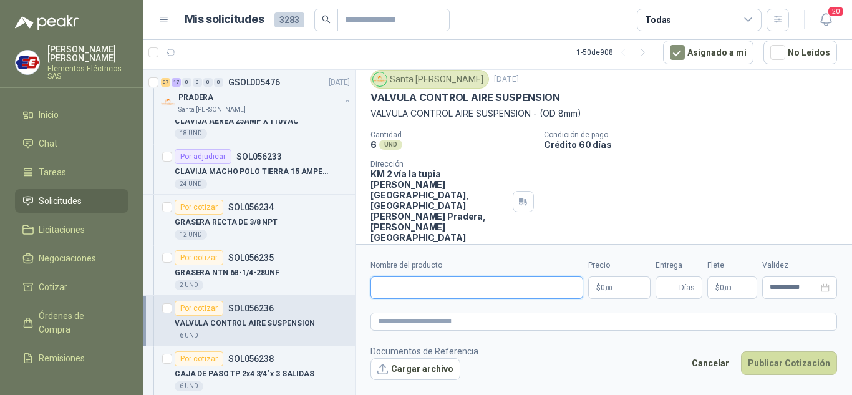
paste input "**********"
type input "**********"
click at [598, 286] on p "$ 0 ,00" at bounding box center [619, 287] width 62 height 22
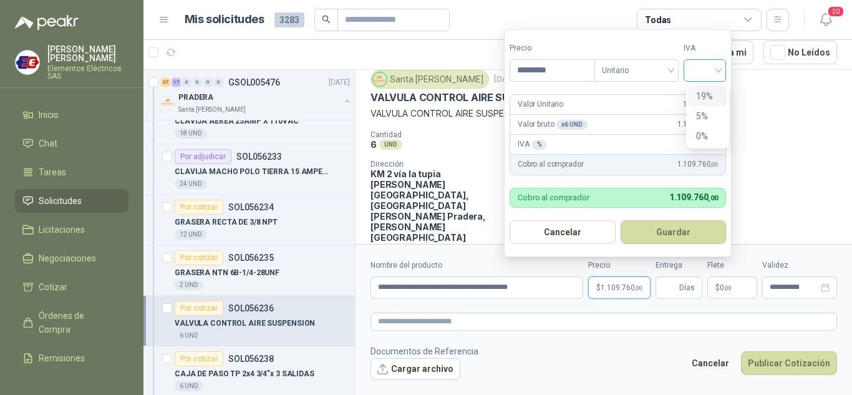
click at [722, 70] on div at bounding box center [704, 70] width 42 height 22
type input "*********"
click at [706, 94] on div "19%" at bounding box center [707, 96] width 23 height 14
click at [668, 285] on input "Entrega" at bounding box center [670, 287] width 14 height 21
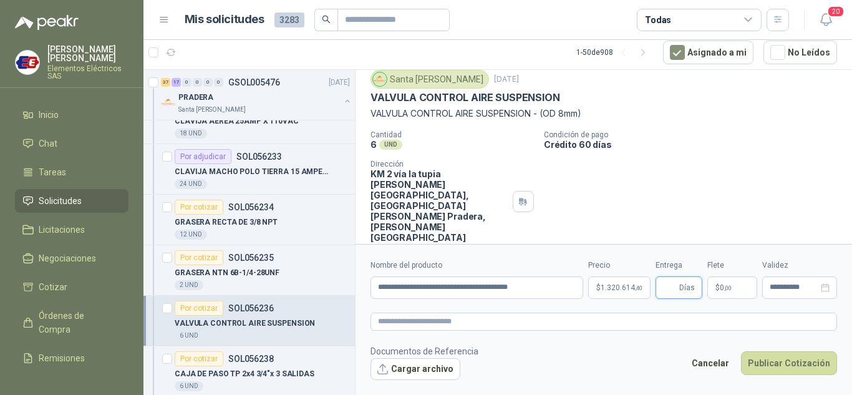
type input "*"
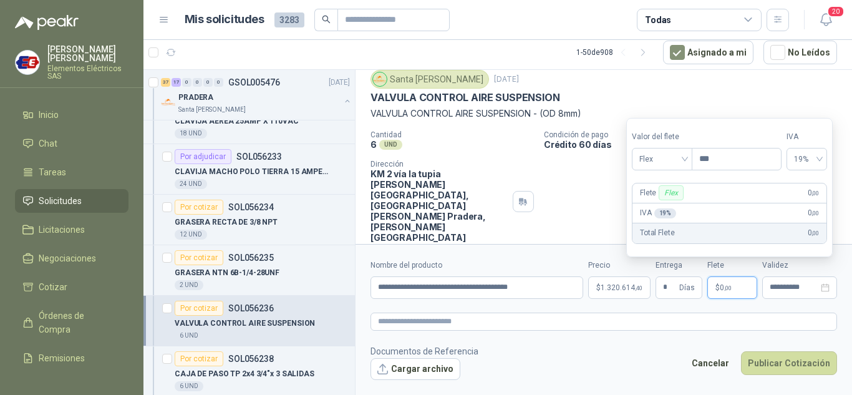
click at [718, 291] on span "$" at bounding box center [717, 287] width 4 height 7
click at [688, 154] on div "Flex" at bounding box center [661, 159] width 60 height 22
drag, startPoint x: 656, startPoint y: 203, endPoint x: 684, endPoint y: 275, distance: 77.0
click at [660, 207] on div "Incluido" at bounding box center [662, 205] width 43 height 14
click at [771, 360] on button "Publicar Cotización" at bounding box center [789, 363] width 96 height 24
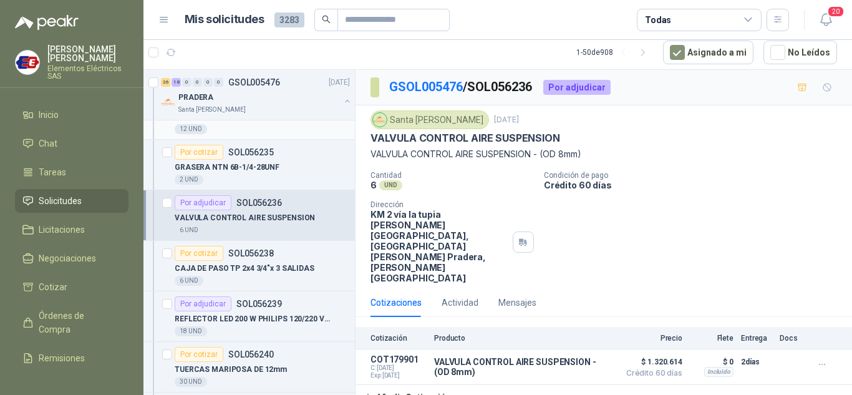
scroll to position [2992, 0]
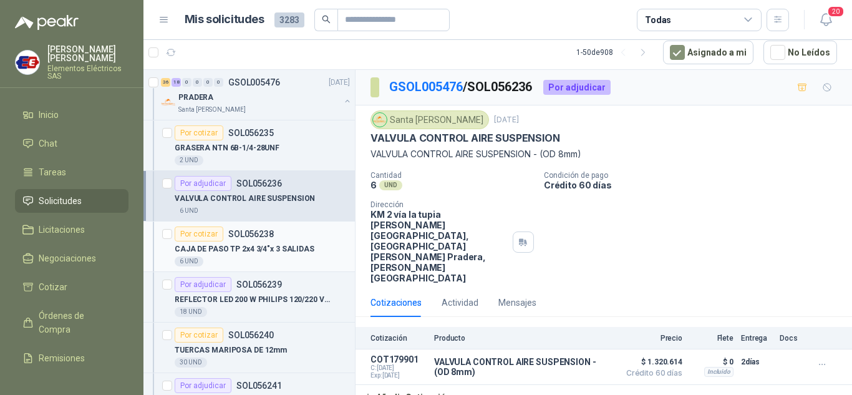
click at [208, 236] on div "Por cotizar" at bounding box center [199, 233] width 49 height 15
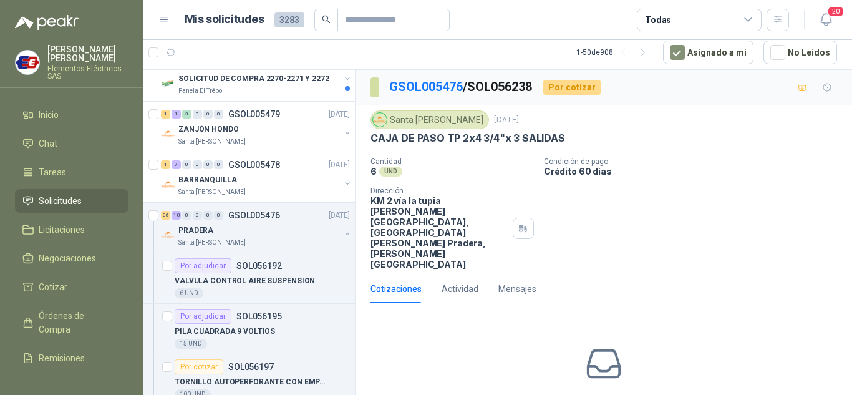
scroll to position [1434, 0]
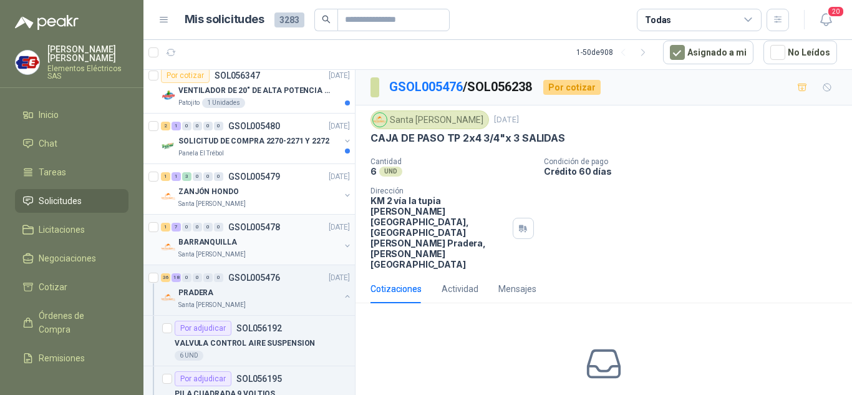
click at [193, 235] on div "BARRANQUILLA" at bounding box center [258, 241] width 161 height 15
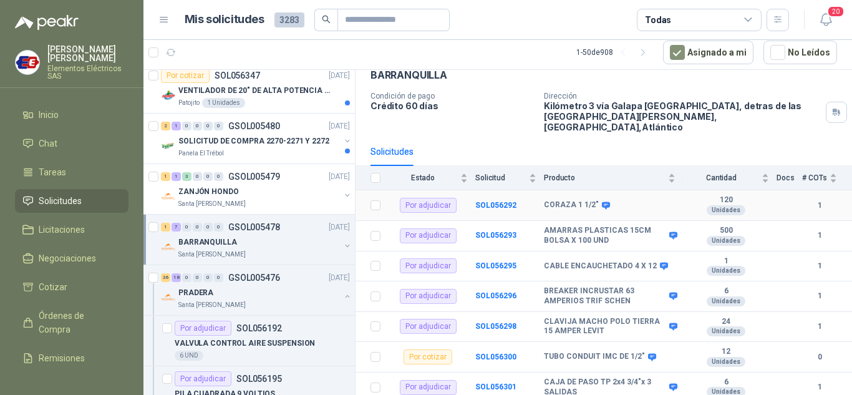
scroll to position [93, 0]
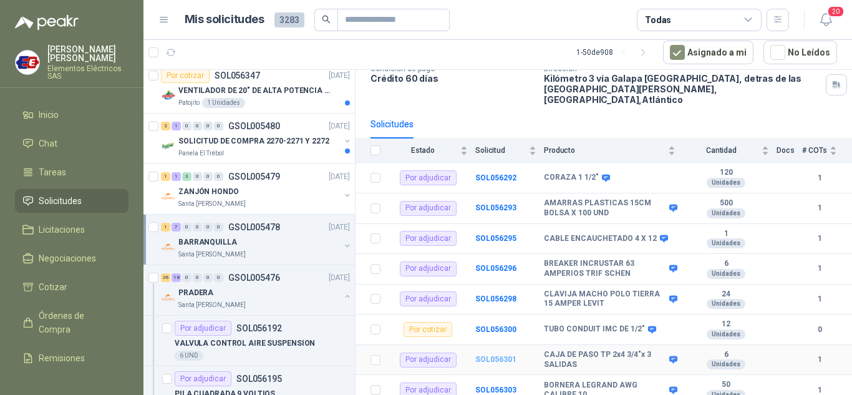
click at [498, 355] on b "SOL056301" at bounding box center [495, 359] width 41 height 9
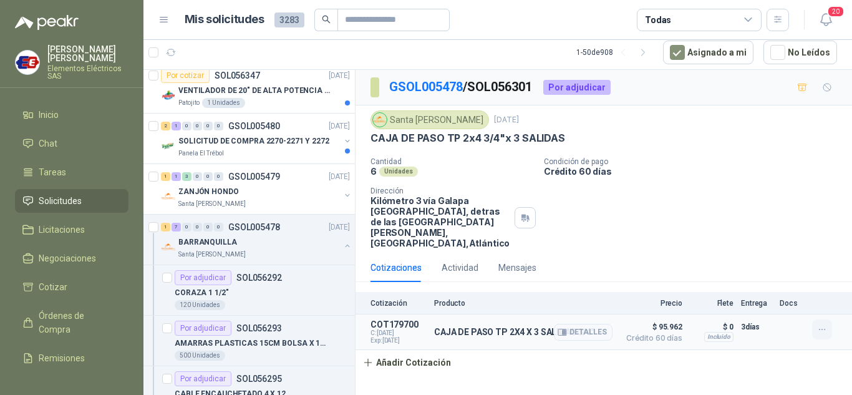
click at [822, 329] on icon "button" at bounding box center [821, 329] width 6 height 1
click at [759, 266] on button "Editar" at bounding box center [797, 269] width 100 height 20
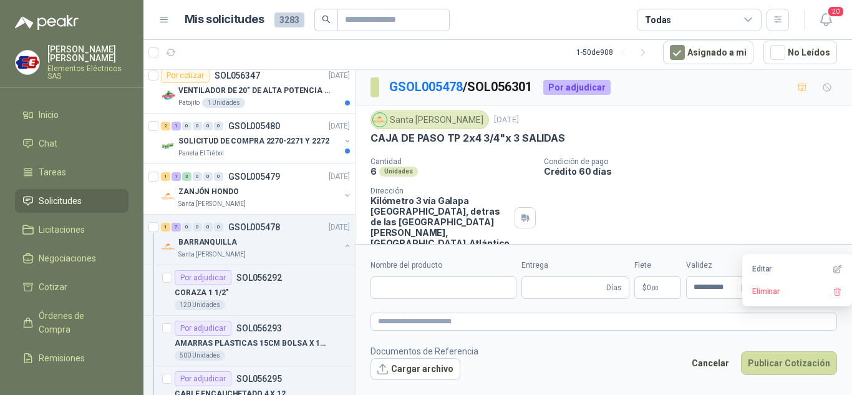
type input "**********"
type input "*"
click at [611, 287] on span "95.961 ,60" at bounding box center [615, 287] width 31 height 7
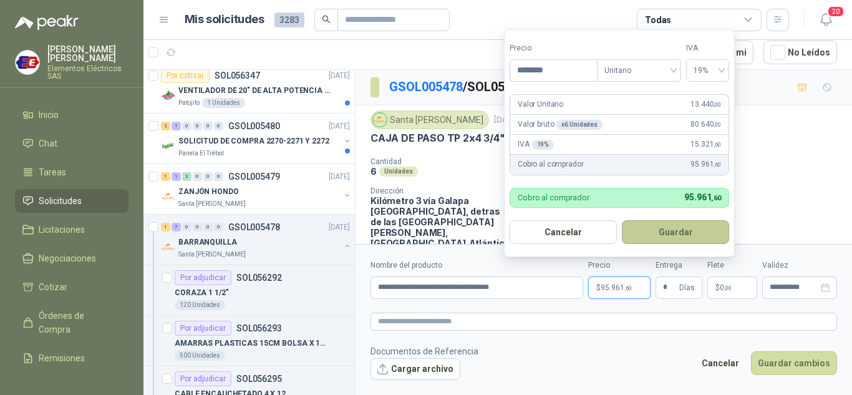
click at [673, 229] on button "Guardar" at bounding box center [674, 232] width 107 height 24
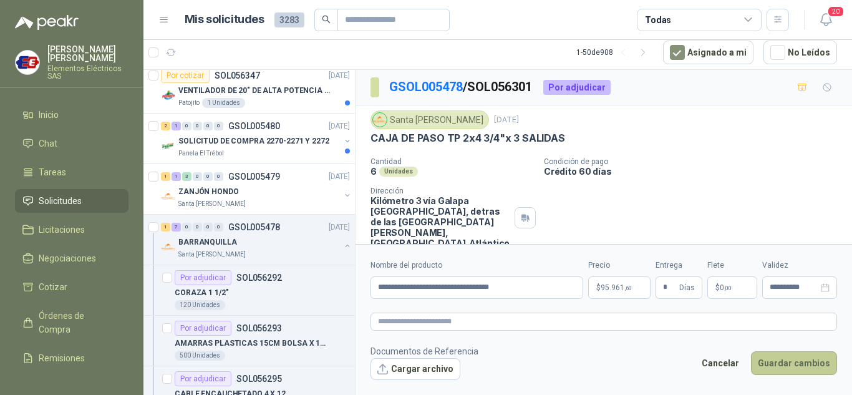
click at [797, 358] on button "Guardar cambios" at bounding box center [794, 363] width 86 height 24
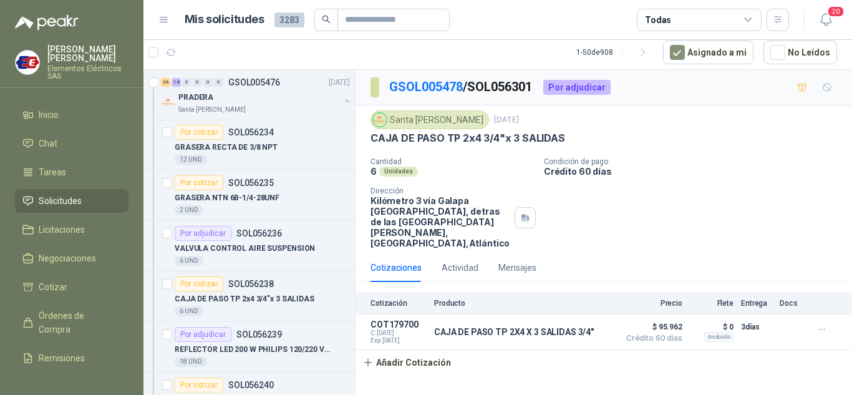
scroll to position [3366, 0]
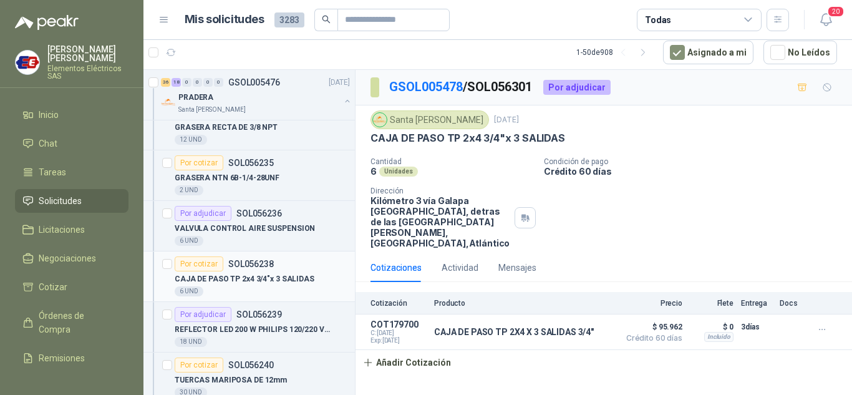
click at [208, 264] on div "Por cotizar" at bounding box center [199, 263] width 49 height 15
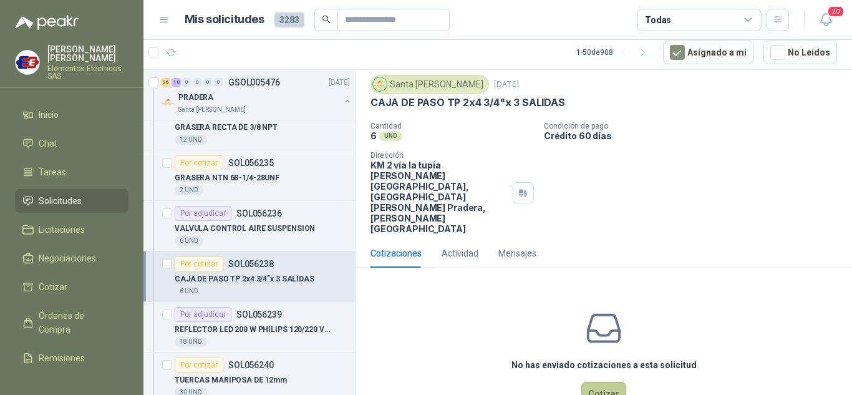
click at [590, 381] on button "Cotizar" at bounding box center [603, 393] width 45 height 24
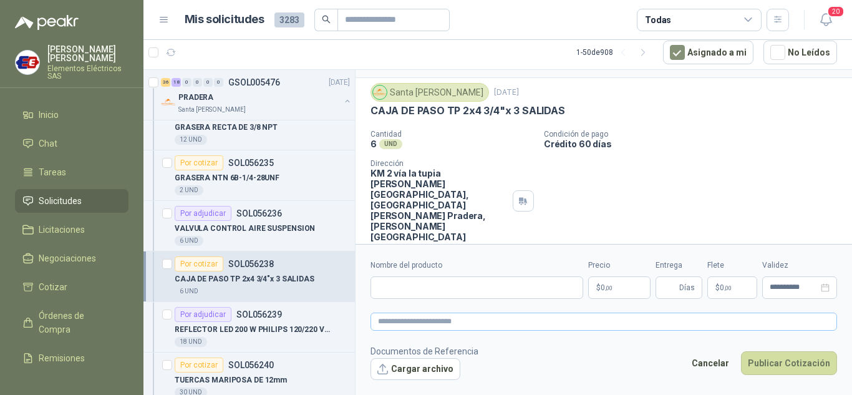
scroll to position [27, 0]
click at [614, 280] on p "$ 0 ,00" at bounding box center [619, 287] width 62 height 22
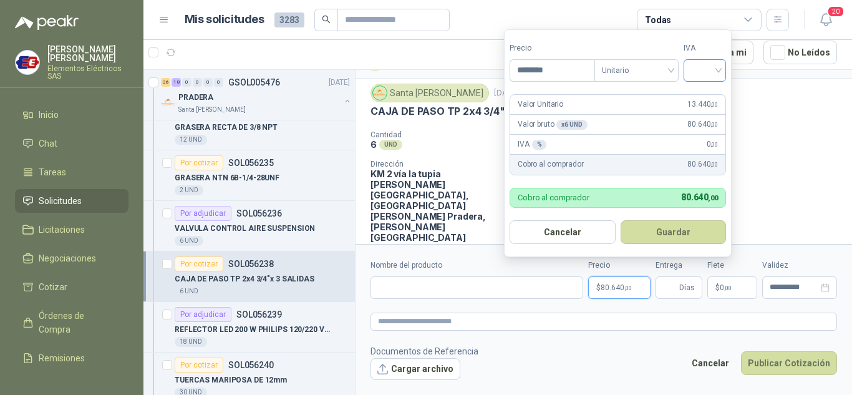
click at [724, 66] on div at bounding box center [704, 70] width 42 height 22
type input "********"
click at [705, 98] on div "19%" at bounding box center [707, 96] width 23 height 14
click at [681, 290] on span "Días" at bounding box center [687, 287] width 16 height 21
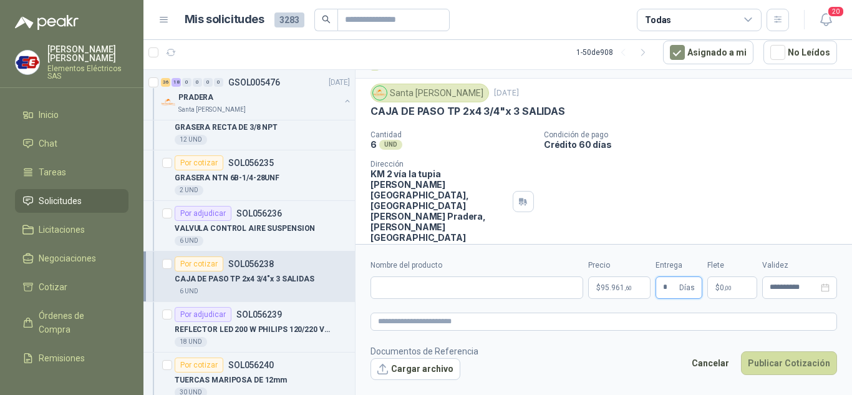
type input "*"
drag, startPoint x: 681, startPoint y: 146, endPoint x: 694, endPoint y: 228, distance: 82.7
click at [689, 166] on div "Cantidad 6 UND  Condición de pago Crédito 60 días Dirección KM 2 vía la tupia …" at bounding box center [603, 186] width 466 height 112
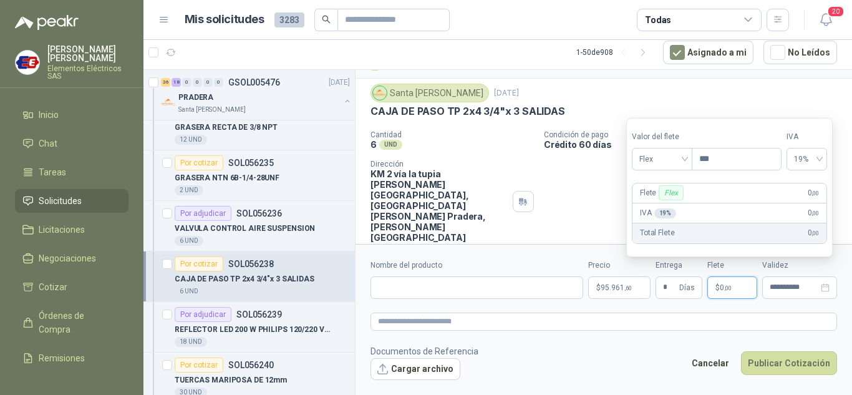
click at [724, 290] on span ",00" at bounding box center [727, 287] width 7 height 7
click at [688, 158] on div "Flex" at bounding box center [661, 159] width 60 height 22
drag, startPoint x: 669, startPoint y: 205, endPoint x: 652, endPoint y: 205, distance: 16.8
click at [668, 205] on div "Incluido" at bounding box center [662, 205] width 43 height 14
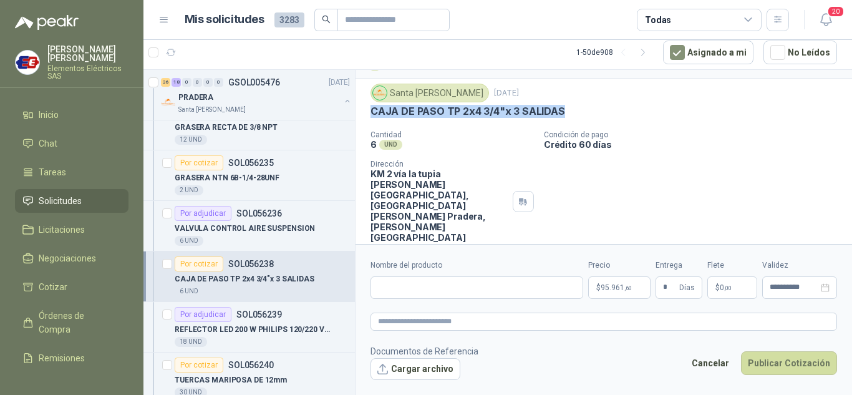
drag, startPoint x: 370, startPoint y: 112, endPoint x: 532, endPoint y: 105, distance: 162.2
click at [560, 103] on div "Santa Anita Napoles 16 sept, 2025 CAJA DE PASO TP 2x4 3/4"x 3 SALIDAS" at bounding box center [603, 102] width 466 height 37
copy p "CAJA DE PASO TP 2x4 3/4"x 3 SALIDAS"
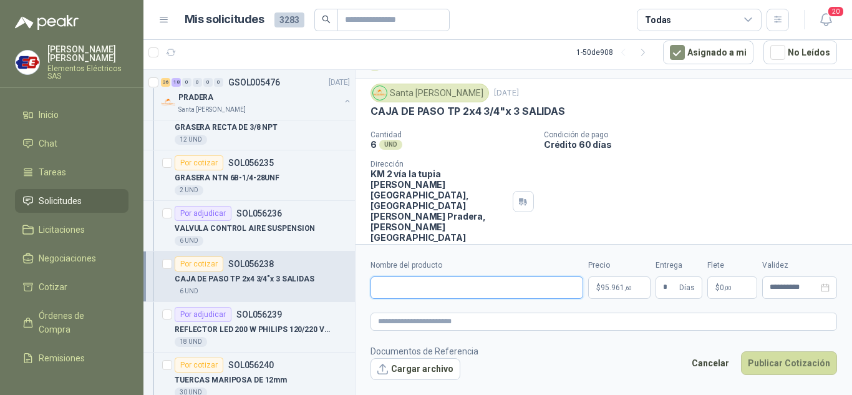
click at [391, 287] on input "Nombre del producto" at bounding box center [476, 287] width 213 height 22
paste input "**********"
type input "**********"
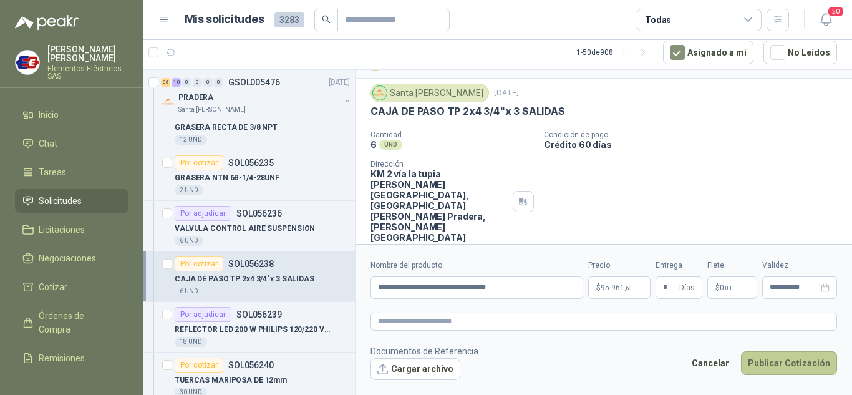
click at [765, 355] on button "Publicar Cotización" at bounding box center [789, 363] width 96 height 24
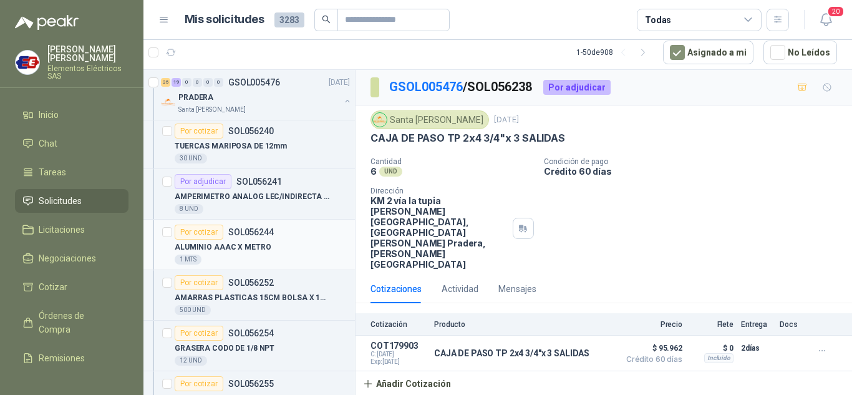
scroll to position [3678, 0]
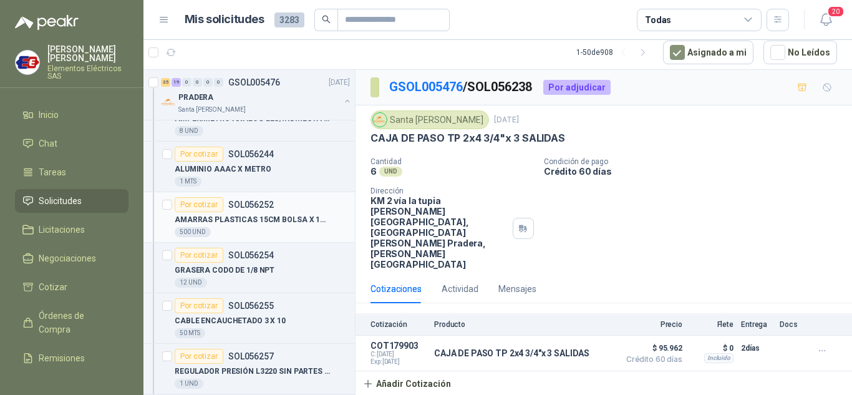
click at [190, 203] on div "Por cotizar" at bounding box center [199, 204] width 49 height 15
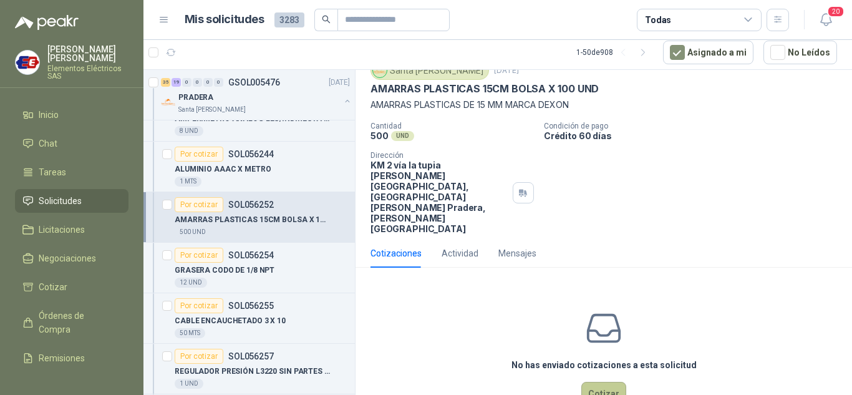
click at [605, 381] on button "Cotizar" at bounding box center [603, 393] width 45 height 24
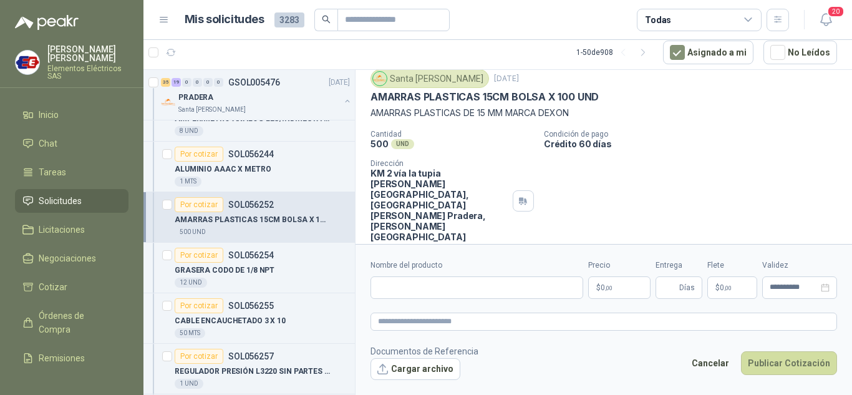
scroll to position [41, 0]
click at [399, 289] on input "Nombre del producto" at bounding box center [476, 287] width 213 height 22
type input "**********"
click at [609, 293] on p "$ 0 ,00" at bounding box center [619, 287] width 62 height 22
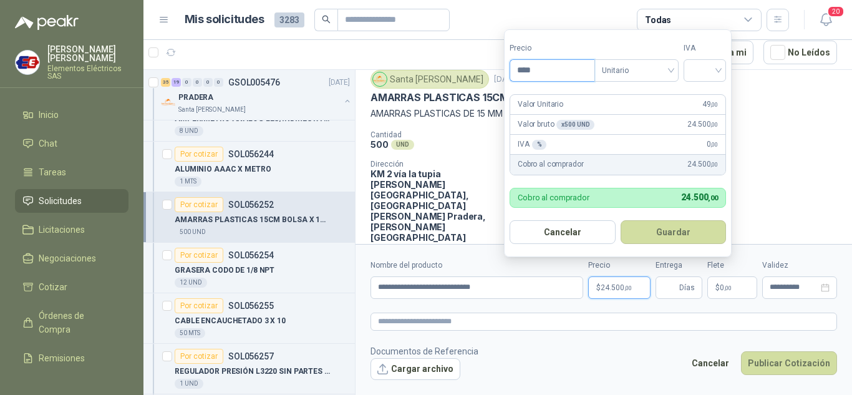
click at [561, 64] on input "****" at bounding box center [552, 70] width 84 height 21
type input "****"
click at [718, 68] on input "search" at bounding box center [704, 69] width 27 height 19
click at [712, 93] on div "19%" at bounding box center [707, 96] width 23 height 14
click at [674, 286] on input "Entrega" at bounding box center [670, 287] width 14 height 21
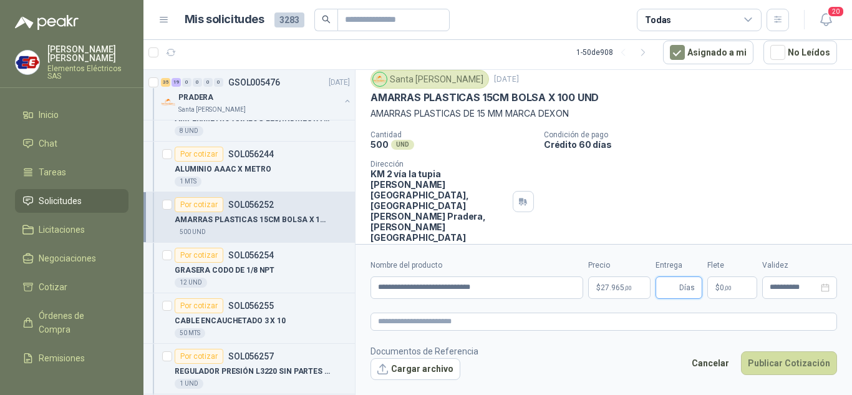
type input "*"
drag, startPoint x: 698, startPoint y: 169, endPoint x: 704, endPoint y: 248, distance: 79.4
click at [698, 172] on div "Cantidad 500 UND  Condición de pago Crédito 60 días Dirección KM 2 vía la tupi…" at bounding box center [603, 186] width 466 height 112
click at [717, 282] on p "$ 0 ,00" at bounding box center [732, 287] width 50 height 22
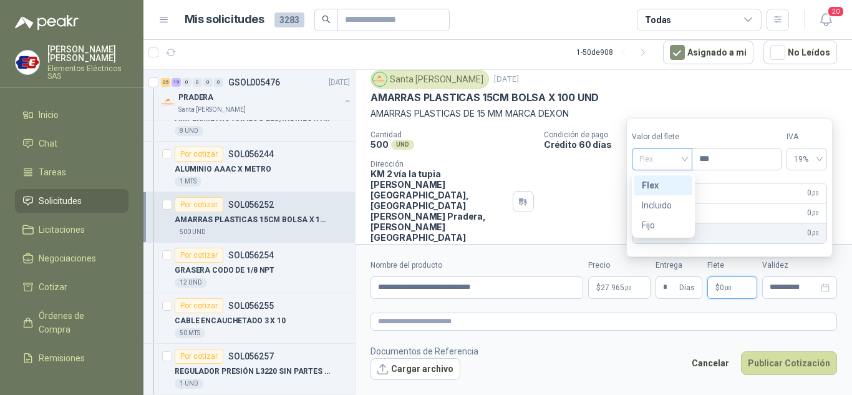
click at [684, 160] on span "Flex" at bounding box center [662, 159] width 46 height 19
drag, startPoint x: 666, startPoint y: 204, endPoint x: 679, endPoint y: 255, distance: 52.0
click at [666, 205] on div "Incluido" at bounding box center [662, 205] width 43 height 14
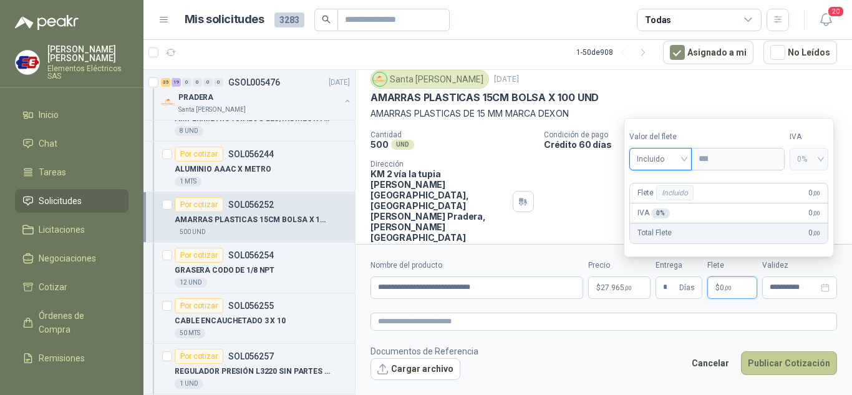
click at [774, 362] on button "Publicar Cotización" at bounding box center [789, 363] width 96 height 24
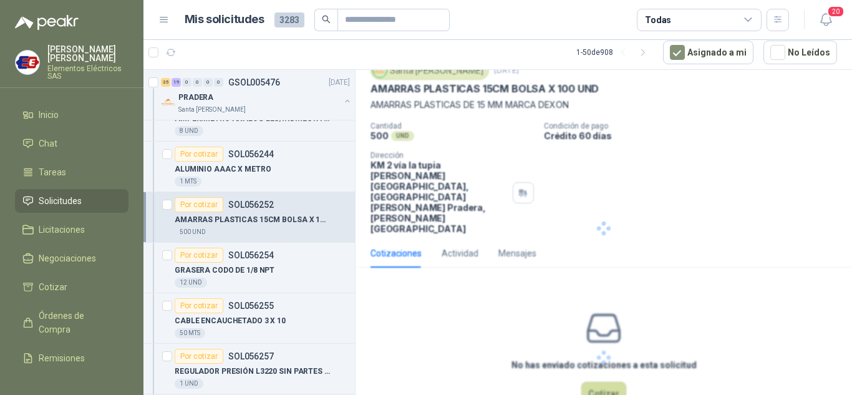
scroll to position [0, 0]
